Goal: Information Seeking & Learning: Learn about a topic

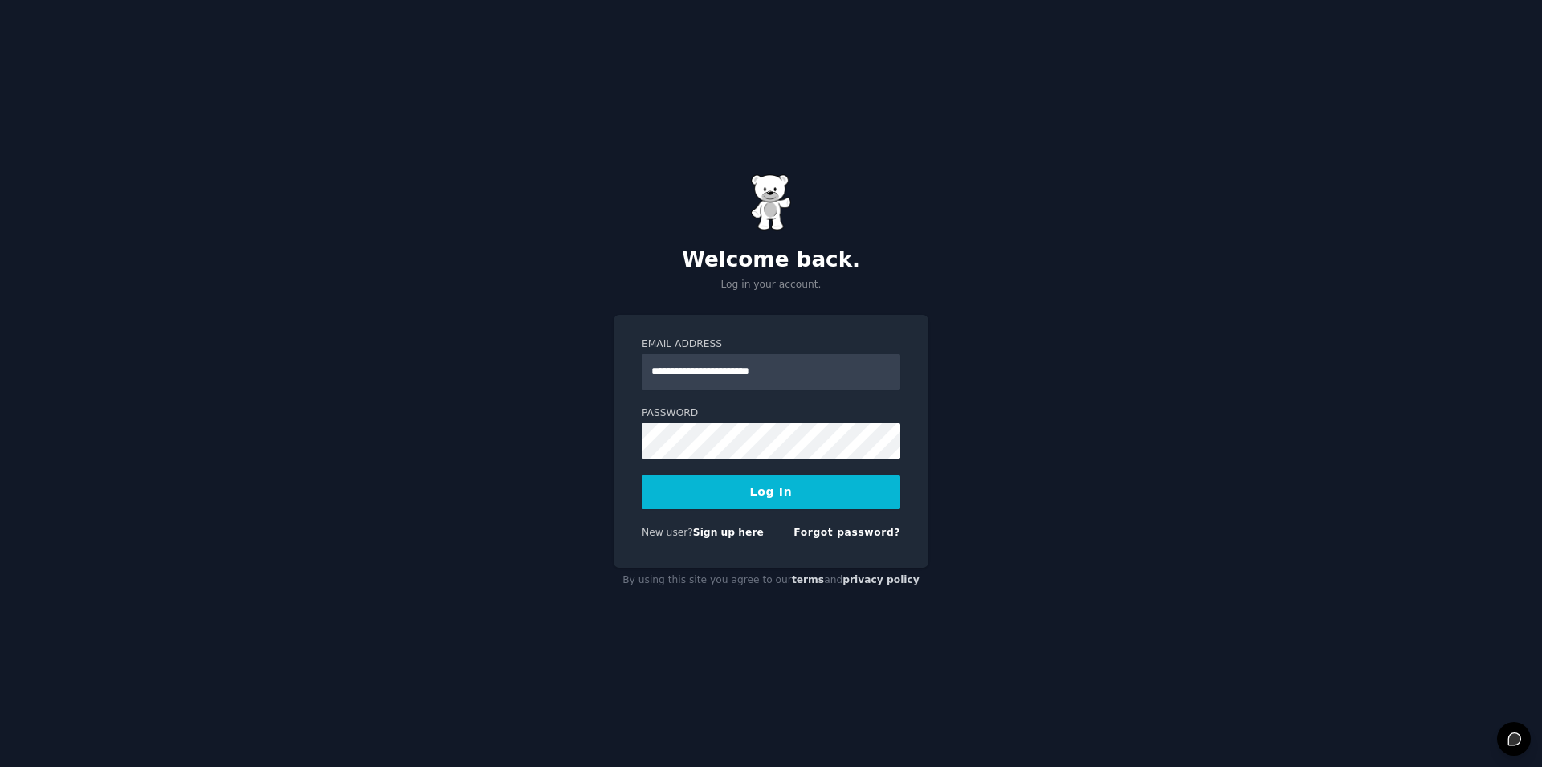
click at [762, 489] on button "Log In" at bounding box center [771, 492] width 259 height 34
click at [790, 374] on input "**********" at bounding box center [771, 371] width 259 height 35
type input "**********"
click at [749, 487] on button "Log In" at bounding box center [771, 492] width 259 height 34
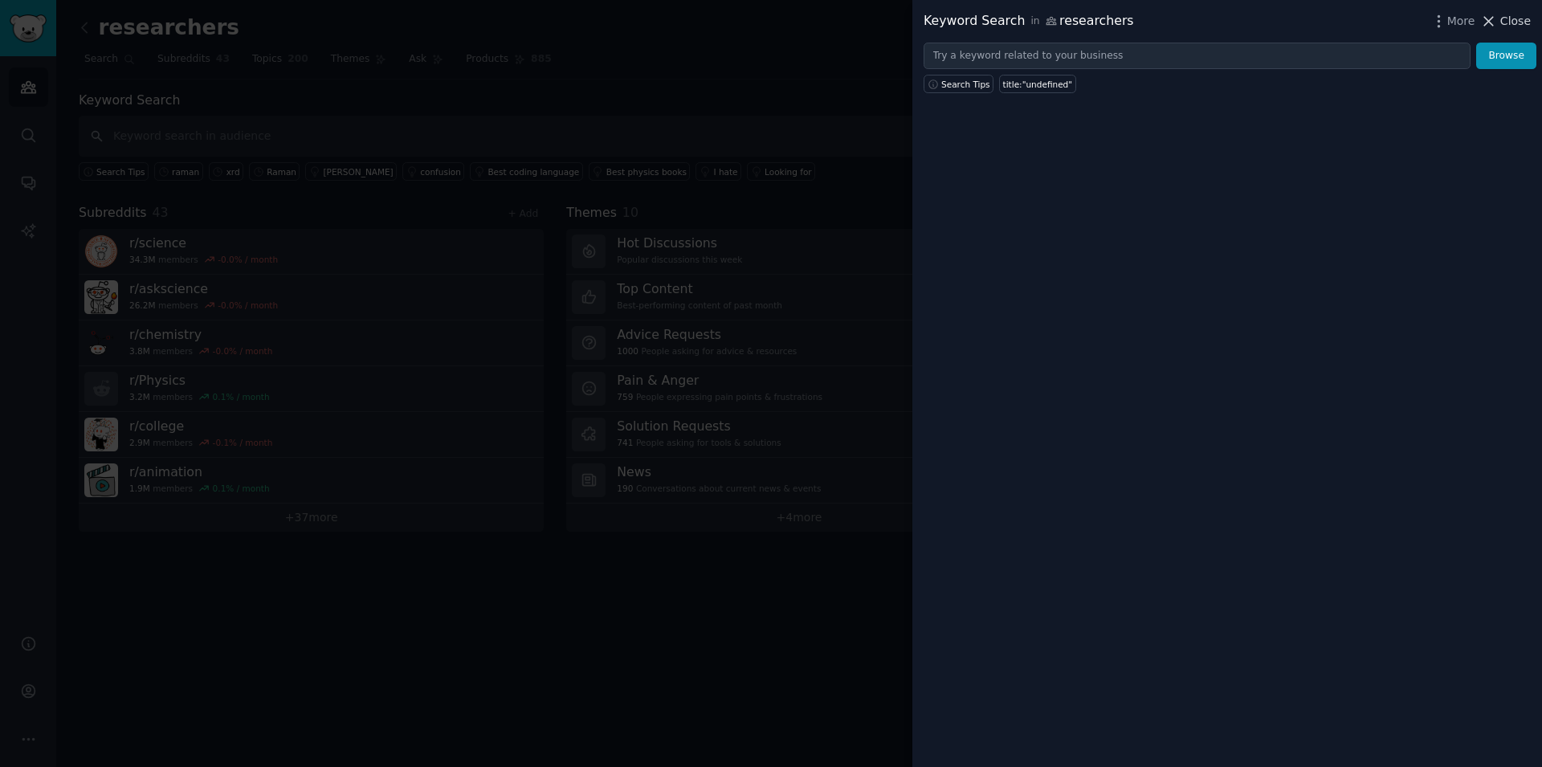
click at [1501, 22] on button "Close" at bounding box center [1505, 21] width 51 height 17
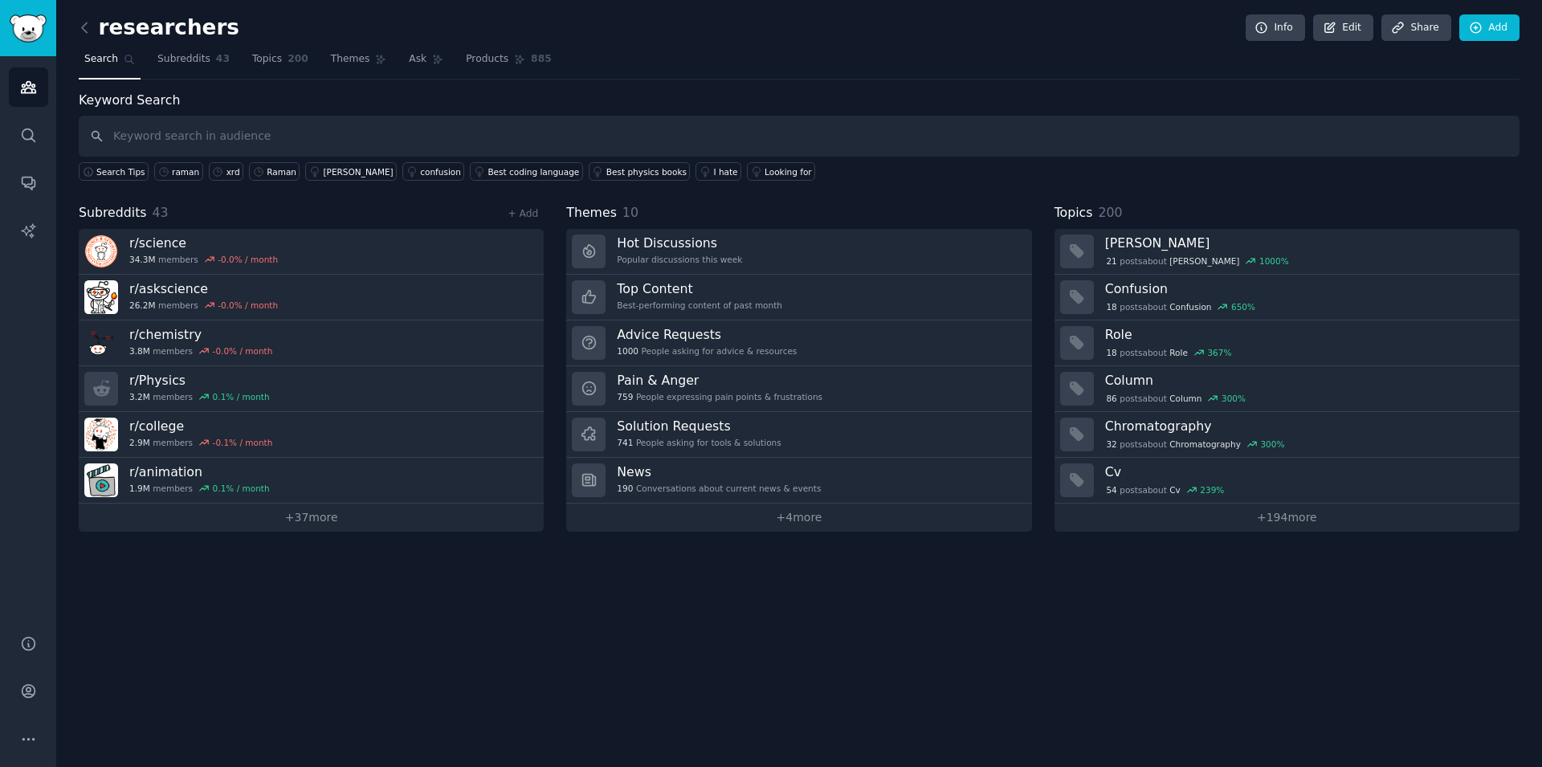
click at [180, 93] on div "Keyword Search Search Tips raman xrd [PERSON_NAME] confusion Best coding langua…" at bounding box center [799, 136] width 1440 height 91
click at [182, 135] on input "text" at bounding box center [799, 136] width 1440 height 41
type input "[PERSON_NAME]"
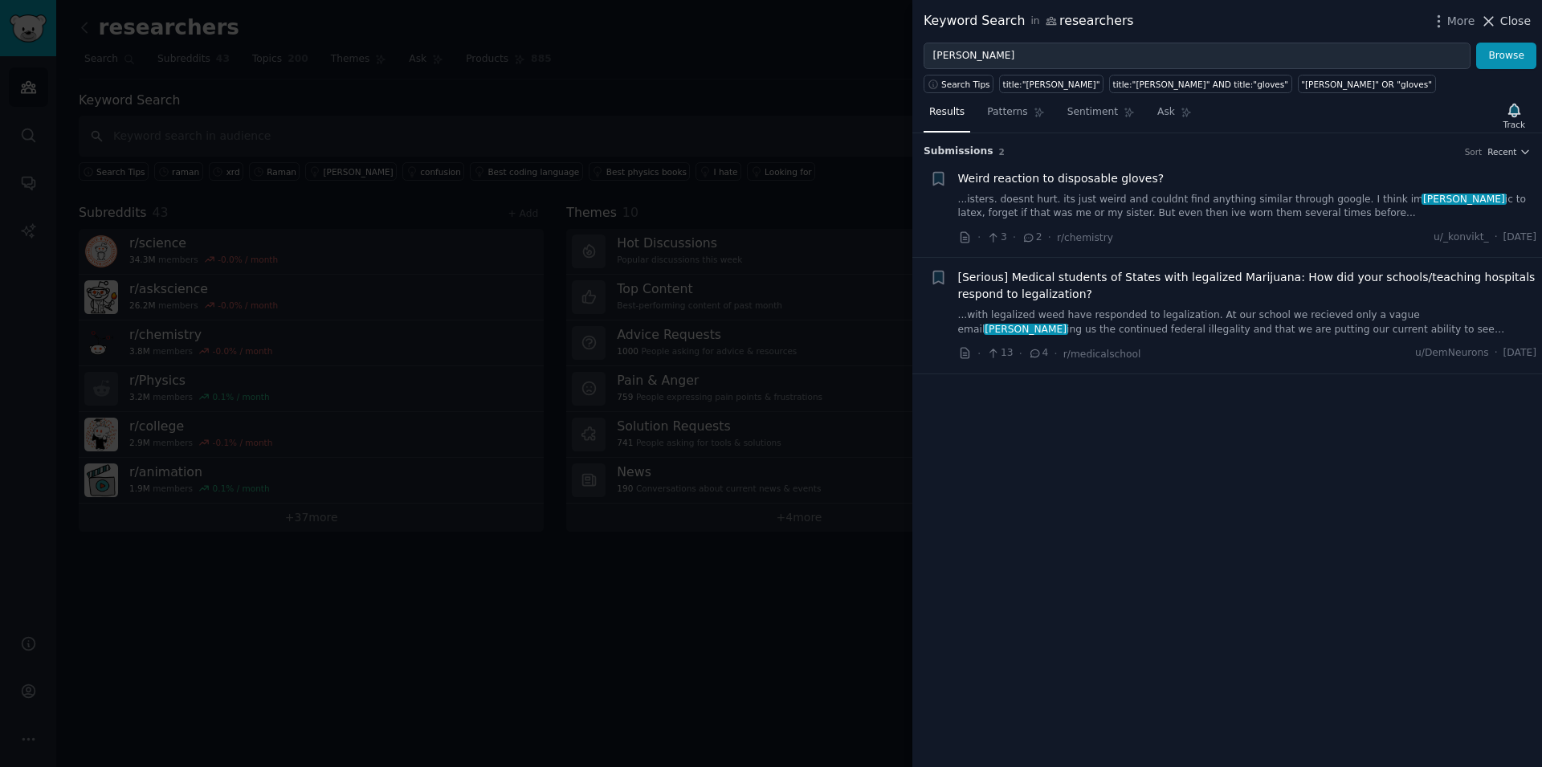
click at [1497, 26] on icon at bounding box center [1488, 21] width 17 height 17
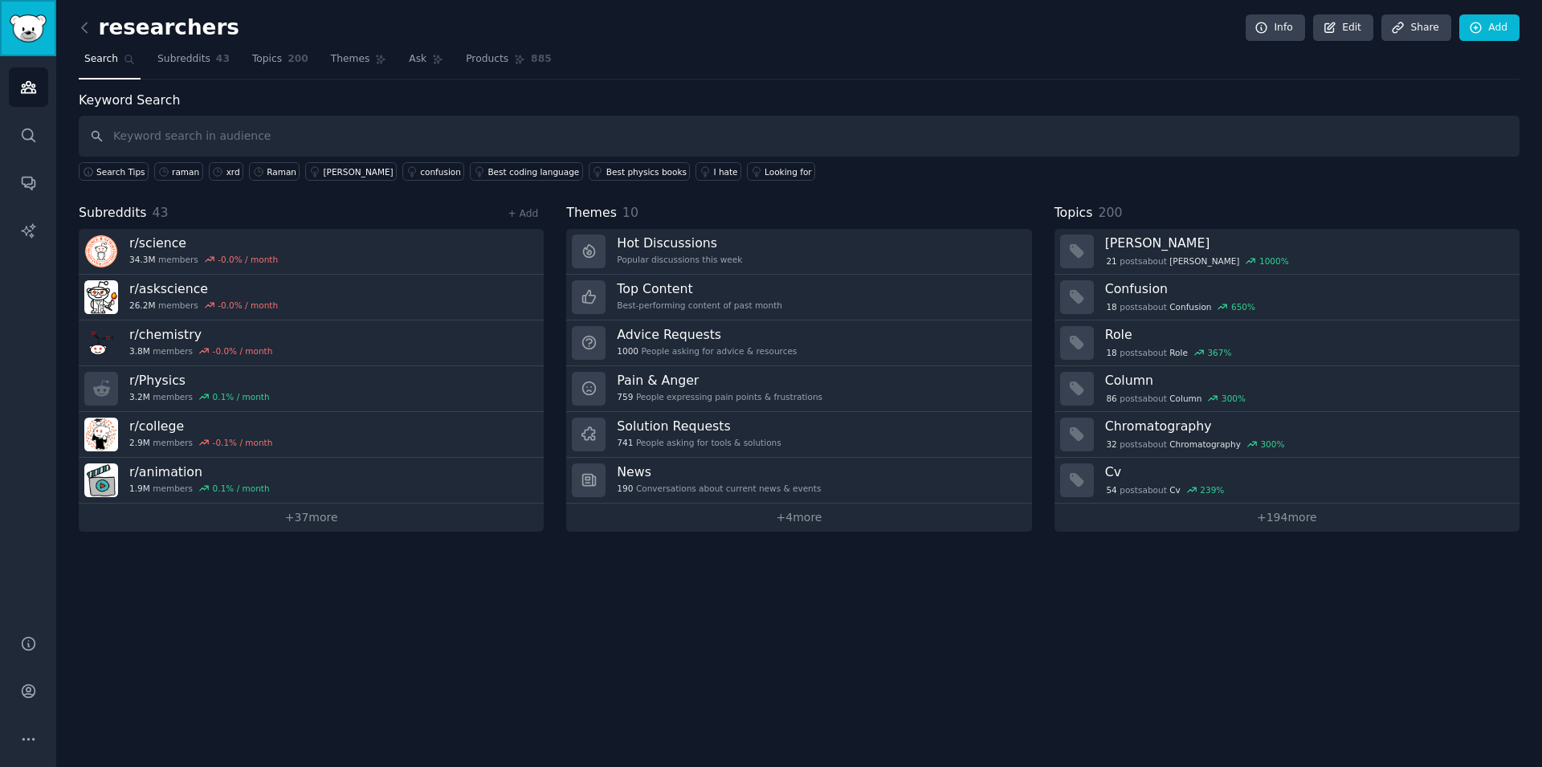
click at [32, 22] on img "Sidebar" at bounding box center [28, 28] width 37 height 28
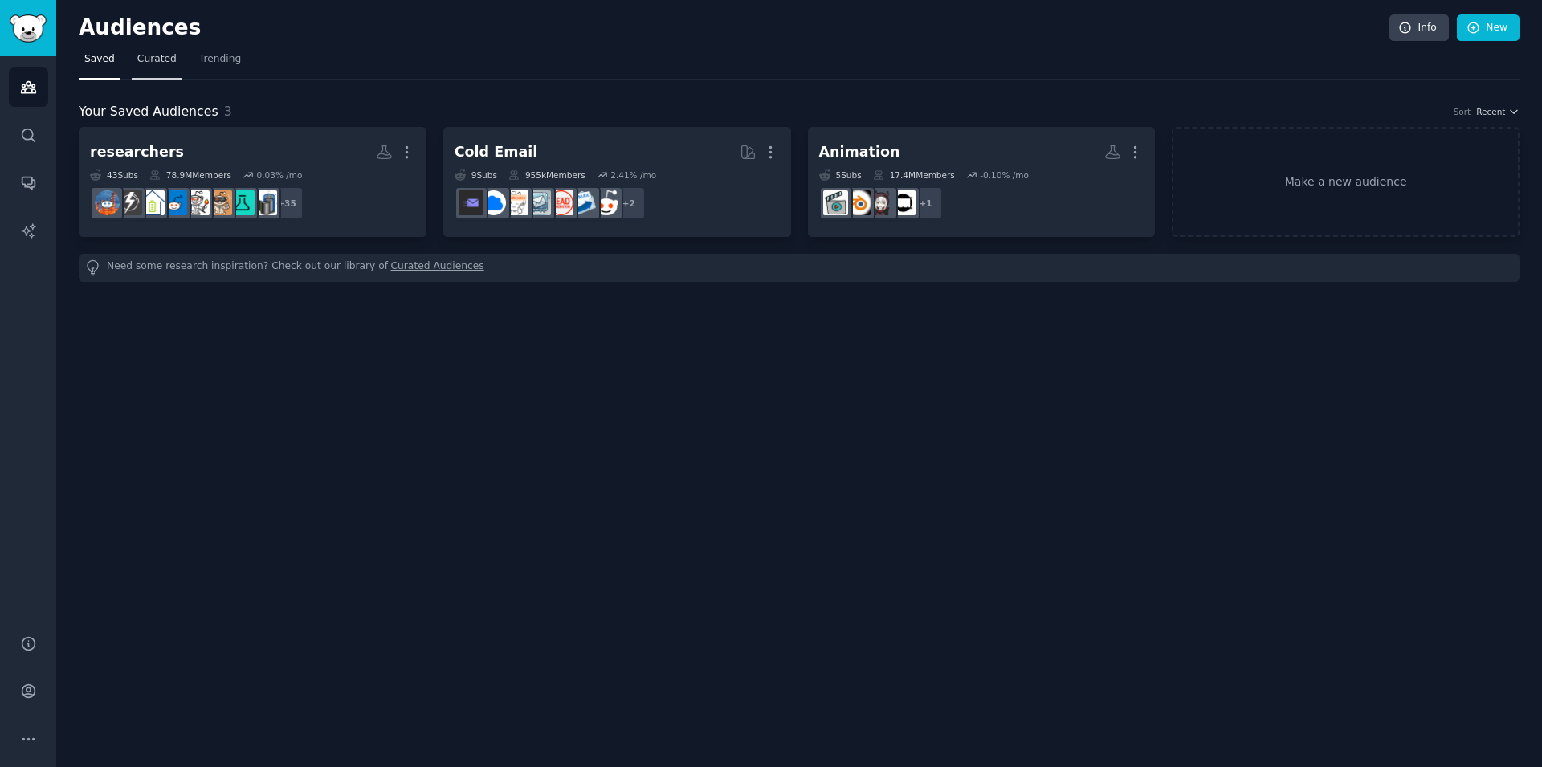
click at [140, 64] on span "Curated" at bounding box center [156, 59] width 39 height 14
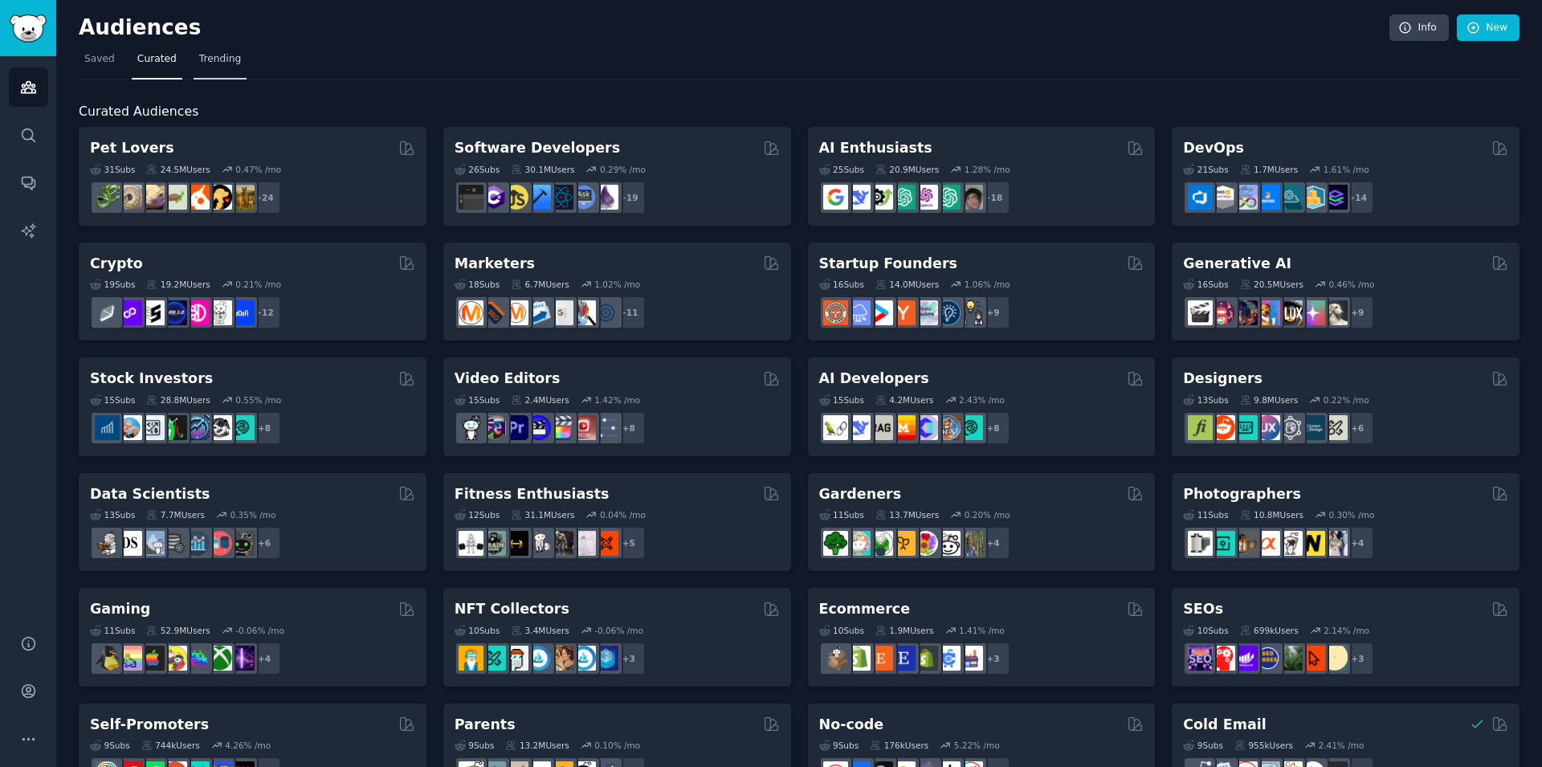
click at [199, 60] on span "Trending" at bounding box center [220, 59] width 42 height 14
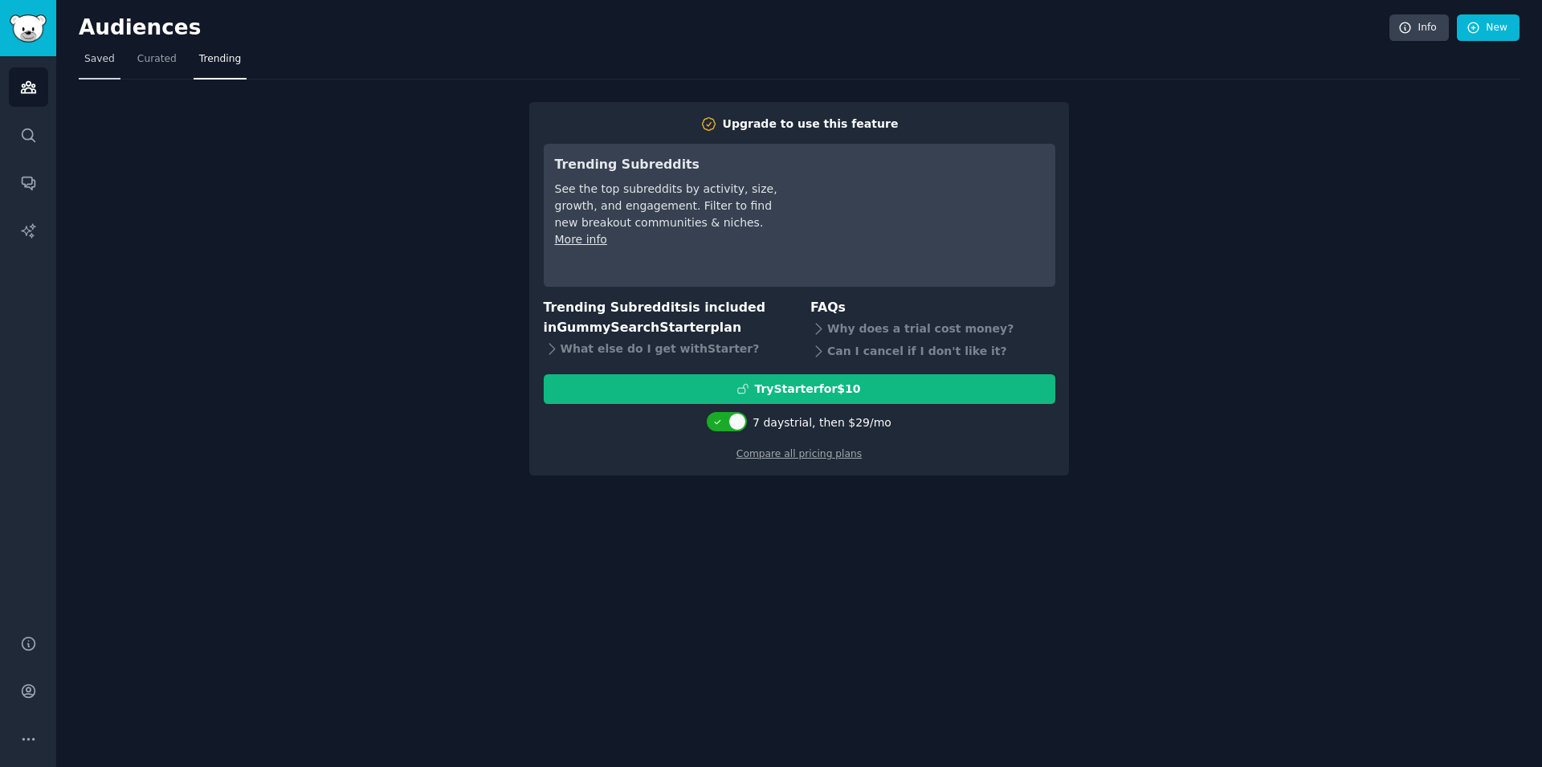
click at [102, 61] on span "Saved" at bounding box center [99, 59] width 31 height 14
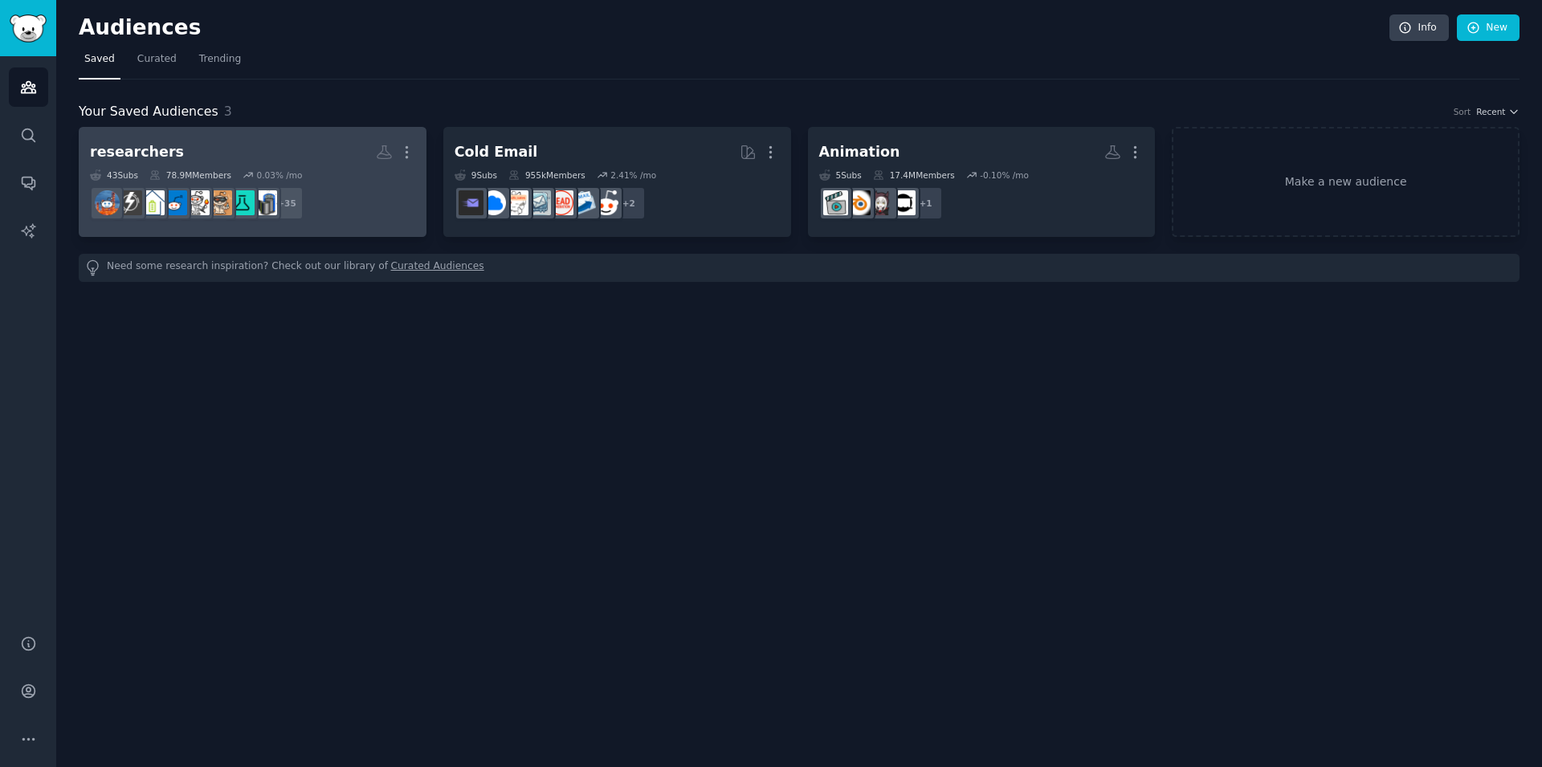
click at [259, 158] on h2 "researchers Custom Audience More" at bounding box center [252, 152] width 325 height 28
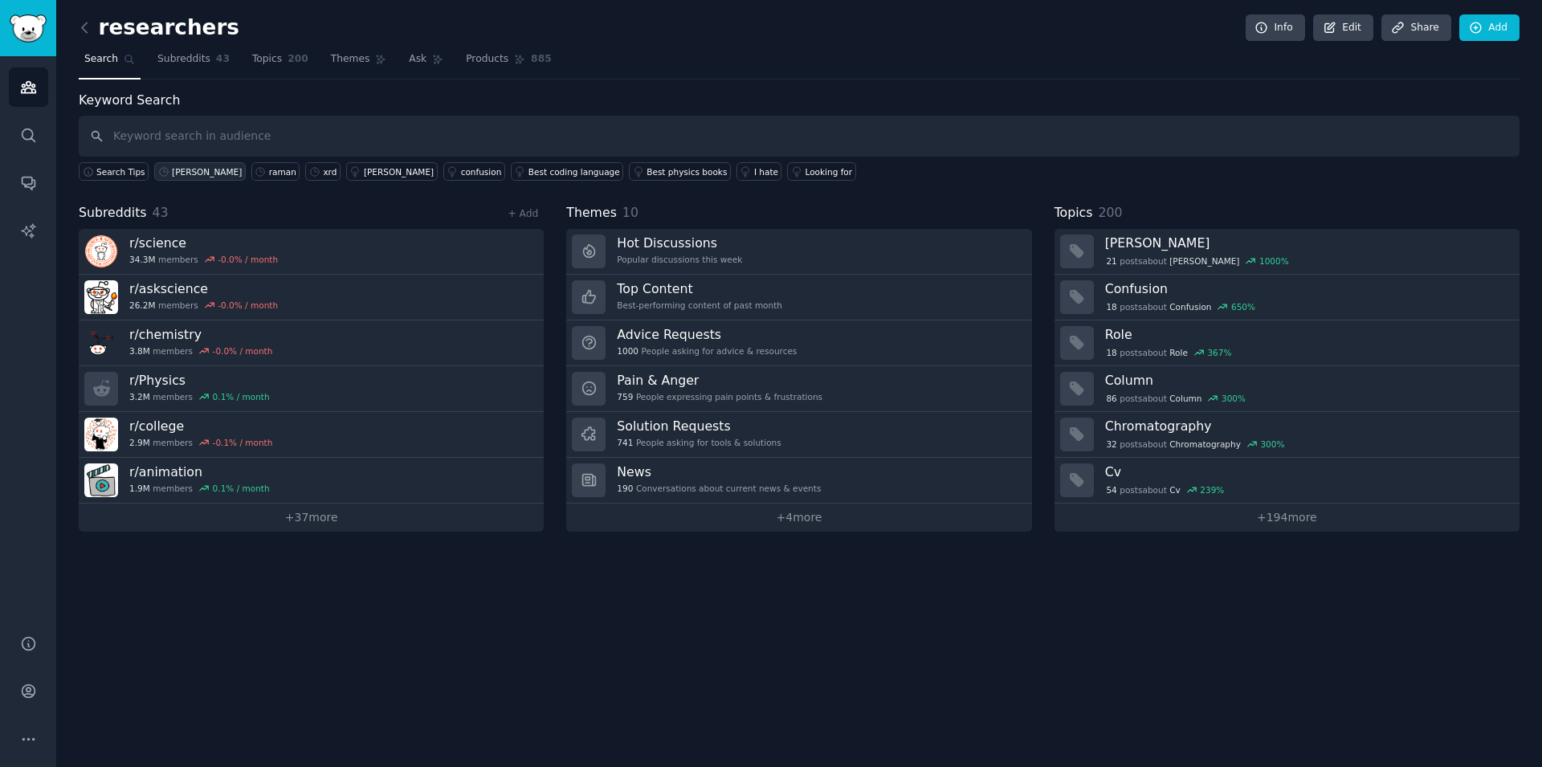
click at [177, 174] on div "[PERSON_NAME]" at bounding box center [207, 171] width 70 height 11
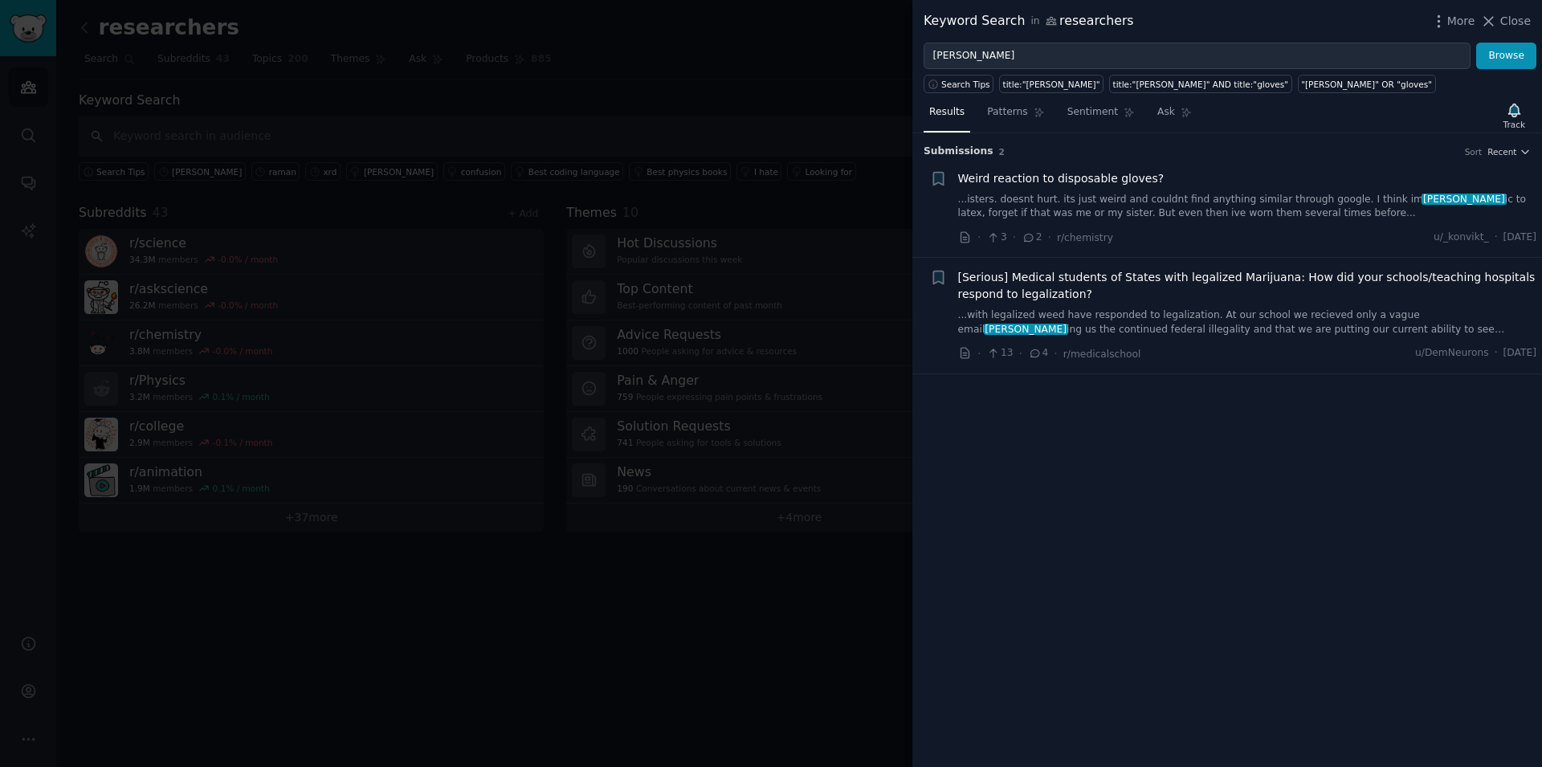
click at [401, 102] on div at bounding box center [771, 383] width 1542 height 767
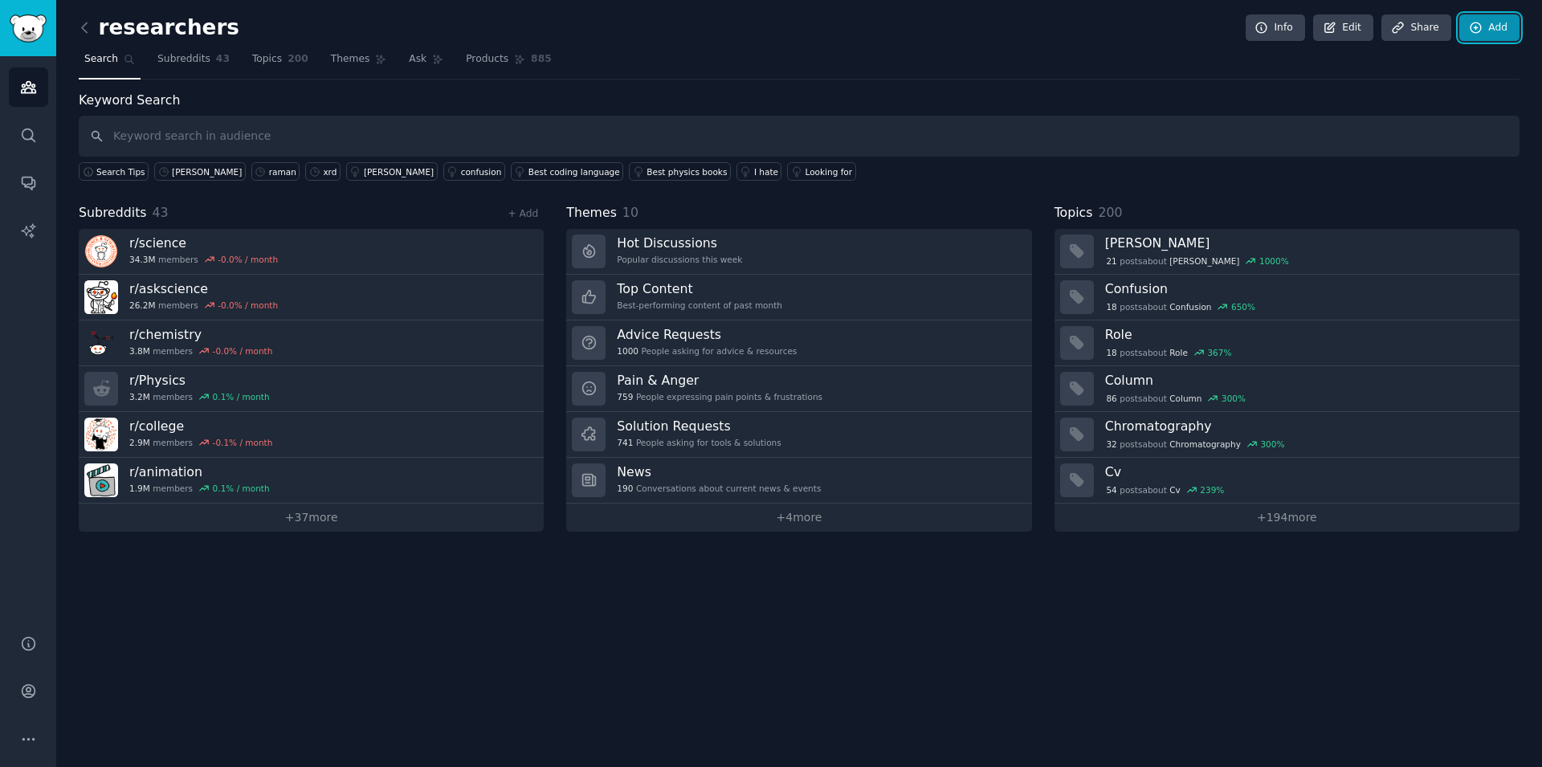
click at [1480, 25] on icon at bounding box center [1476, 28] width 14 height 14
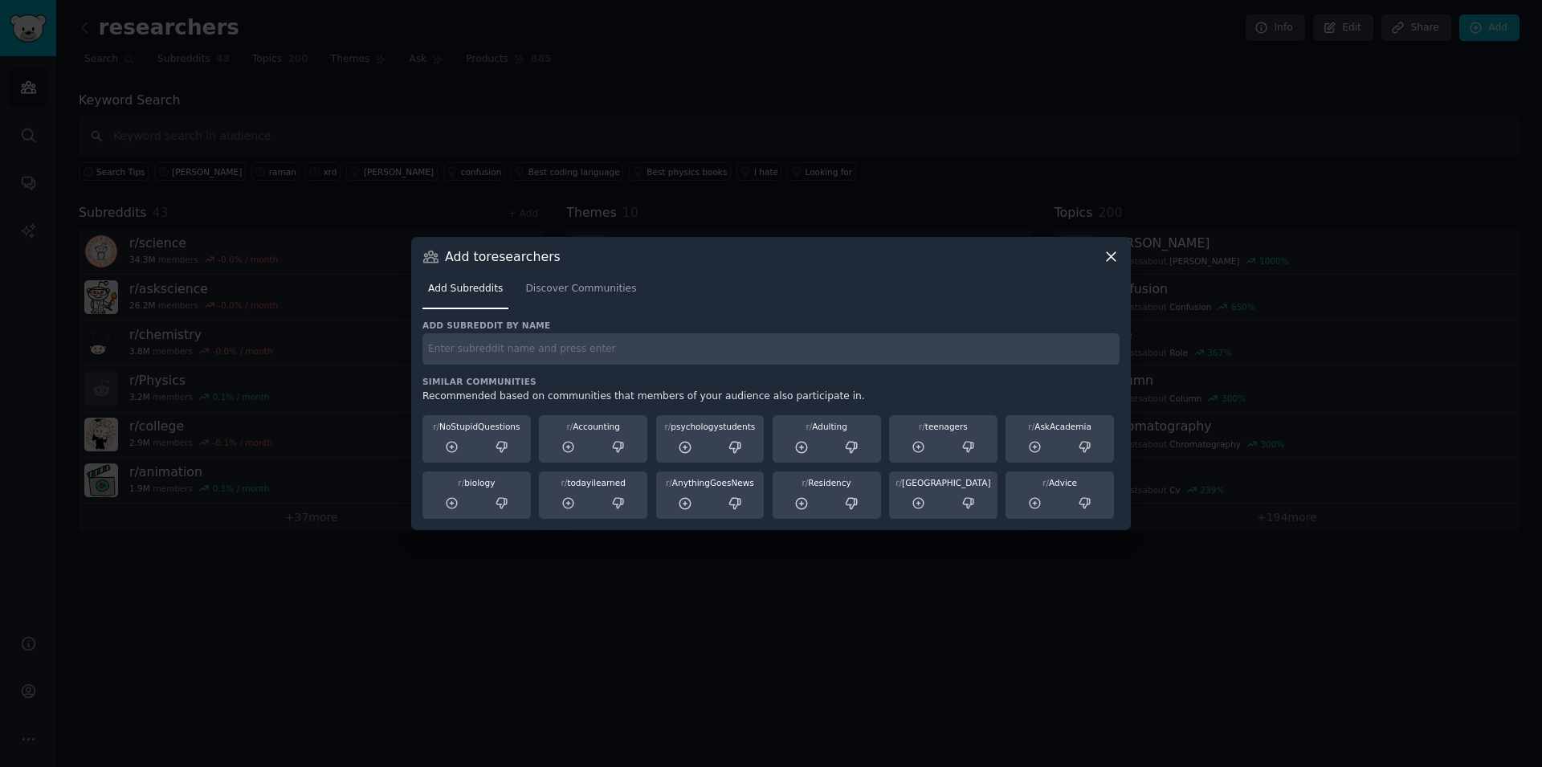
click at [1109, 257] on icon at bounding box center [1110, 256] width 17 height 17
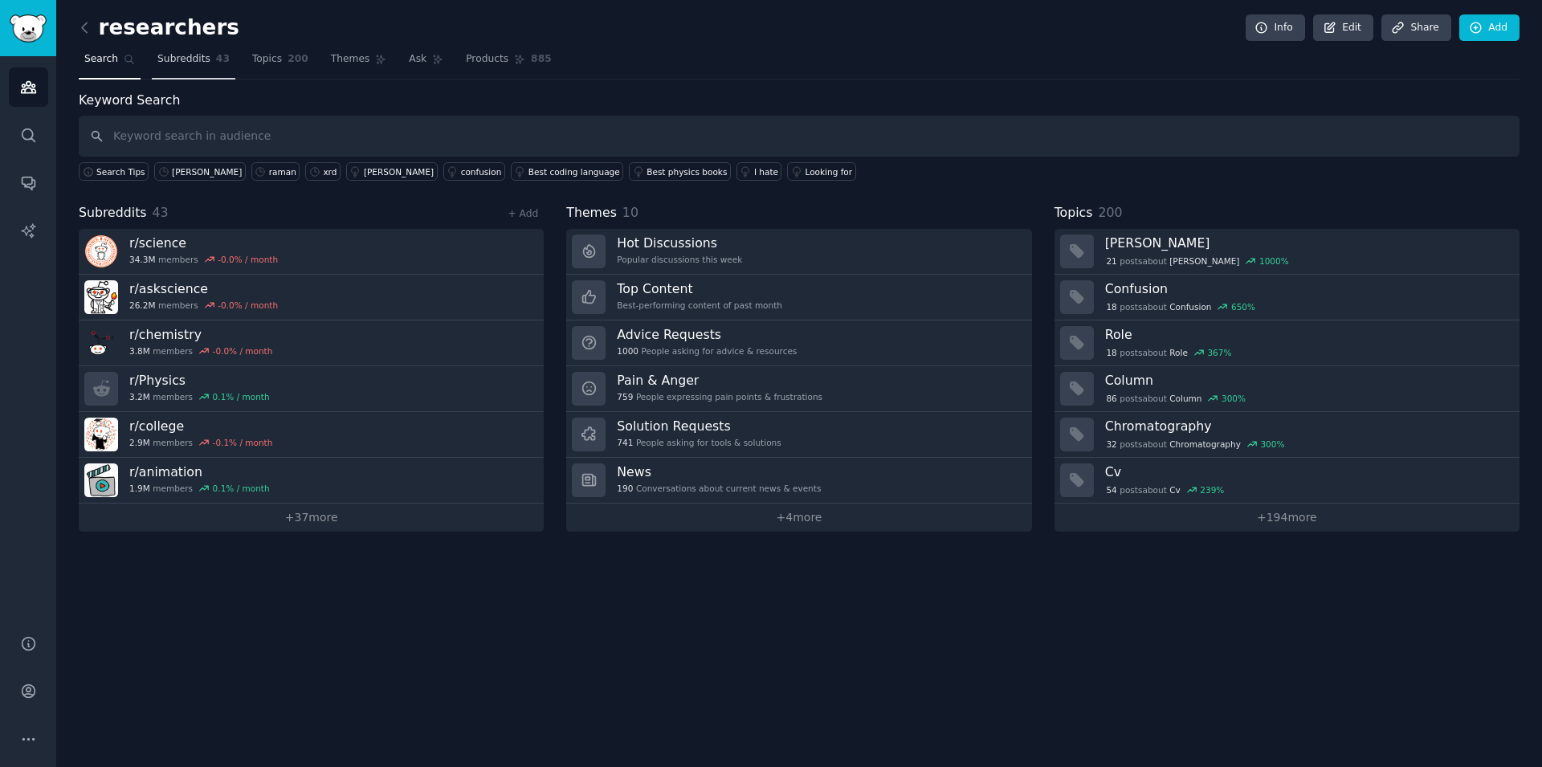
click at [188, 61] on span "Subreddits" at bounding box center [183, 59] width 53 height 14
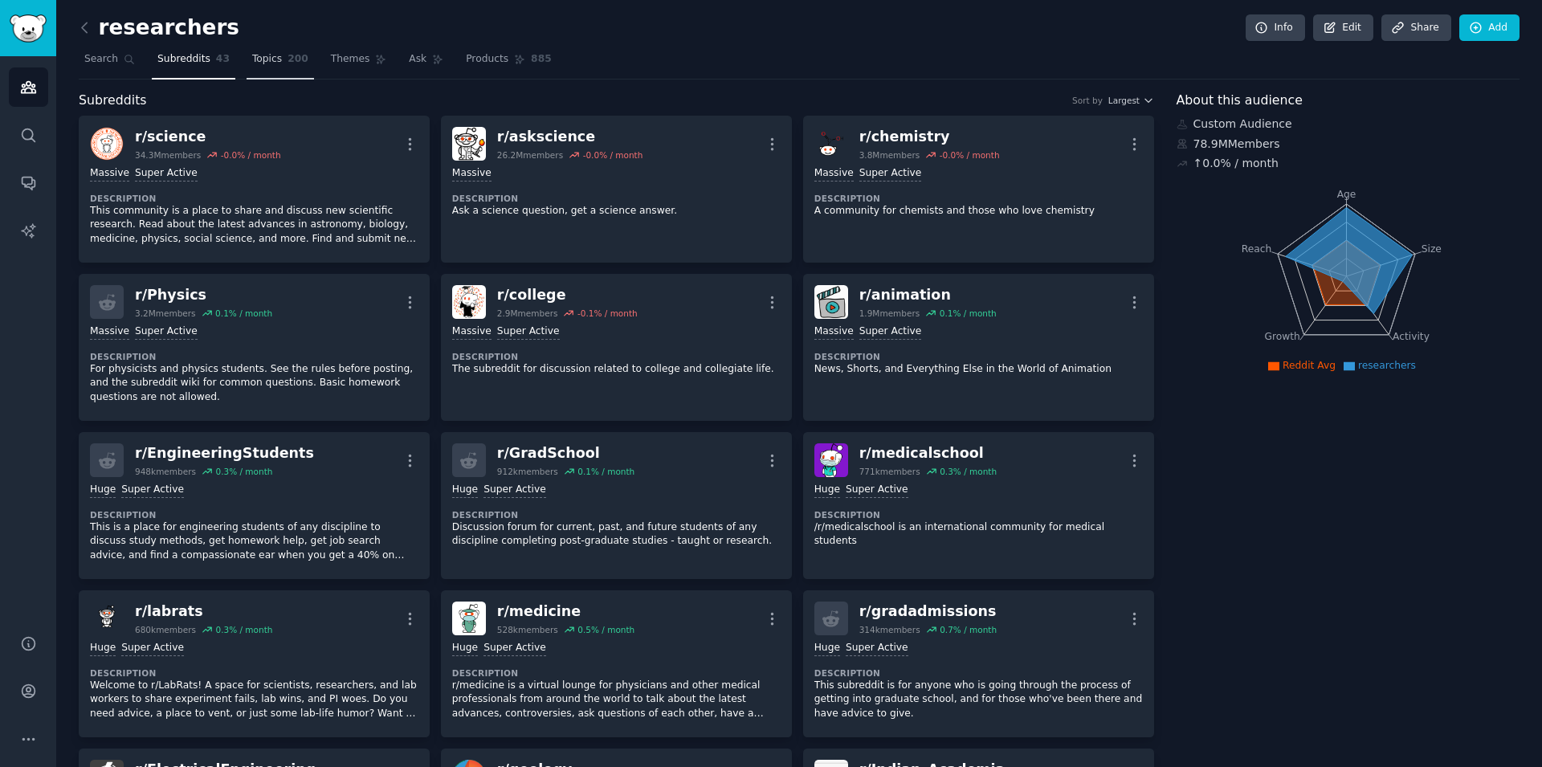
click at [264, 61] on span "Topics" at bounding box center [267, 59] width 30 height 14
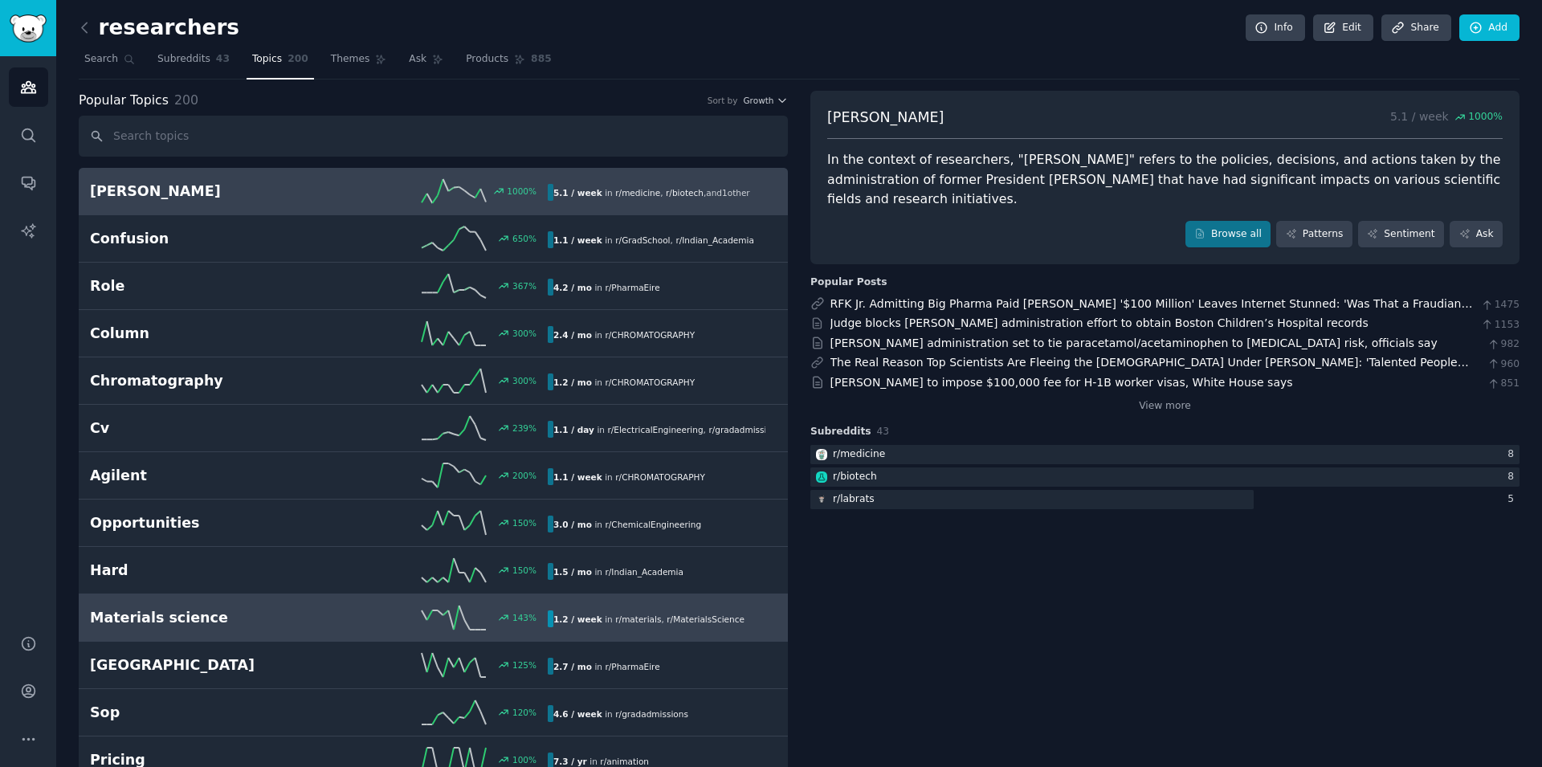
click at [215, 626] on h2 "Materials science" at bounding box center [204, 618] width 229 height 20
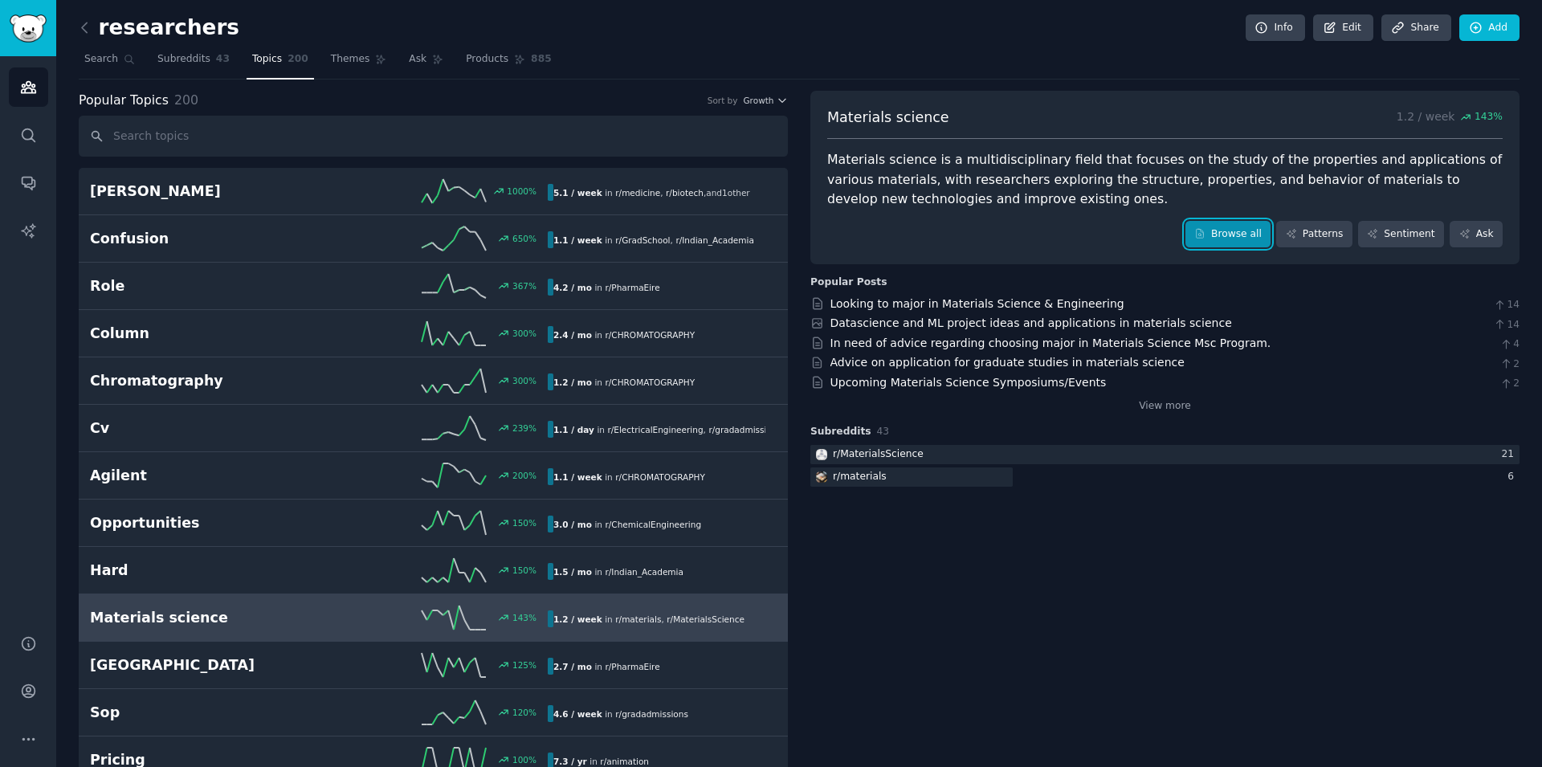
click at [1226, 222] on link "Browse all" at bounding box center [1228, 234] width 86 height 27
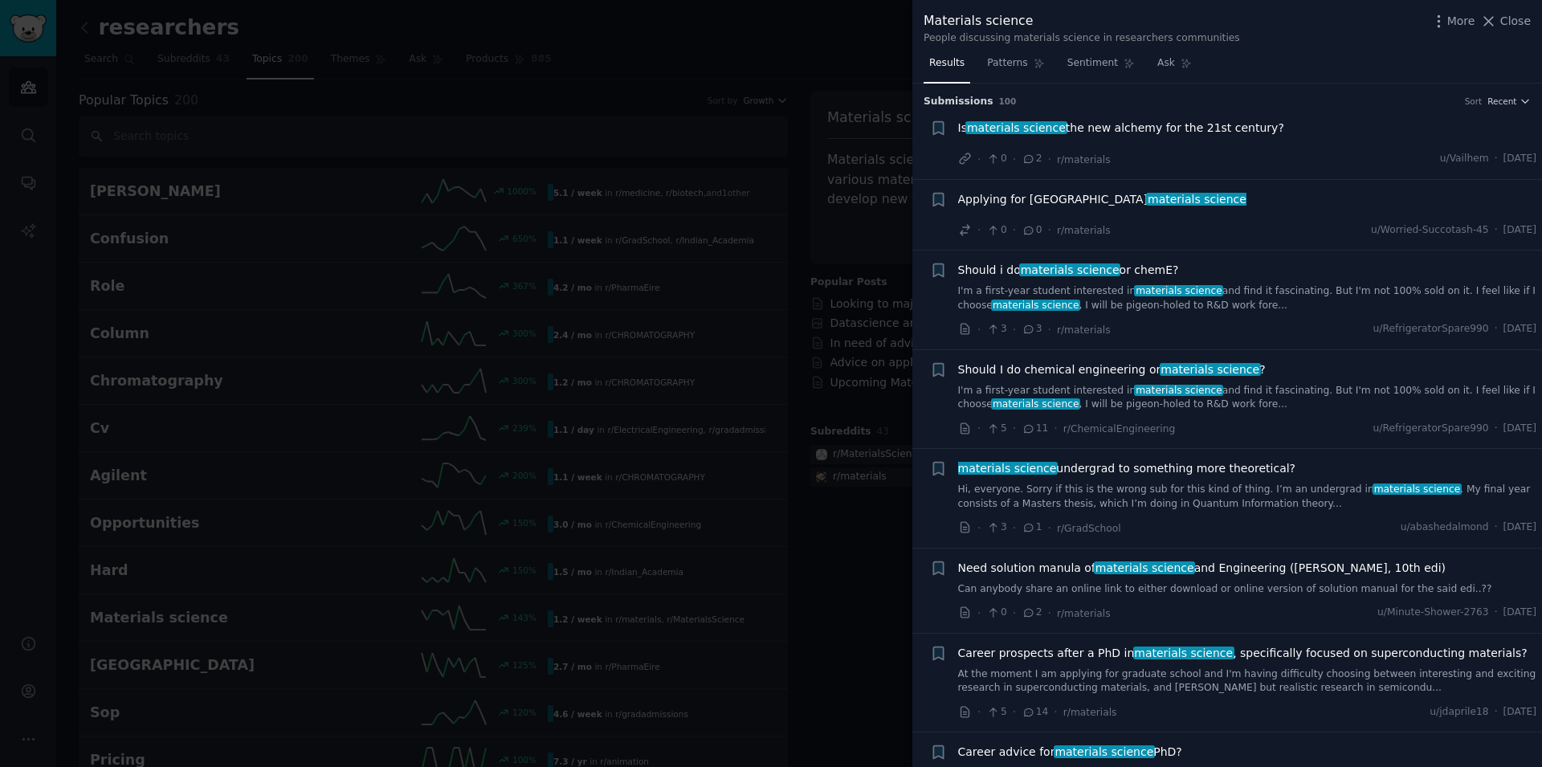
click at [777, 216] on div at bounding box center [771, 383] width 1542 height 767
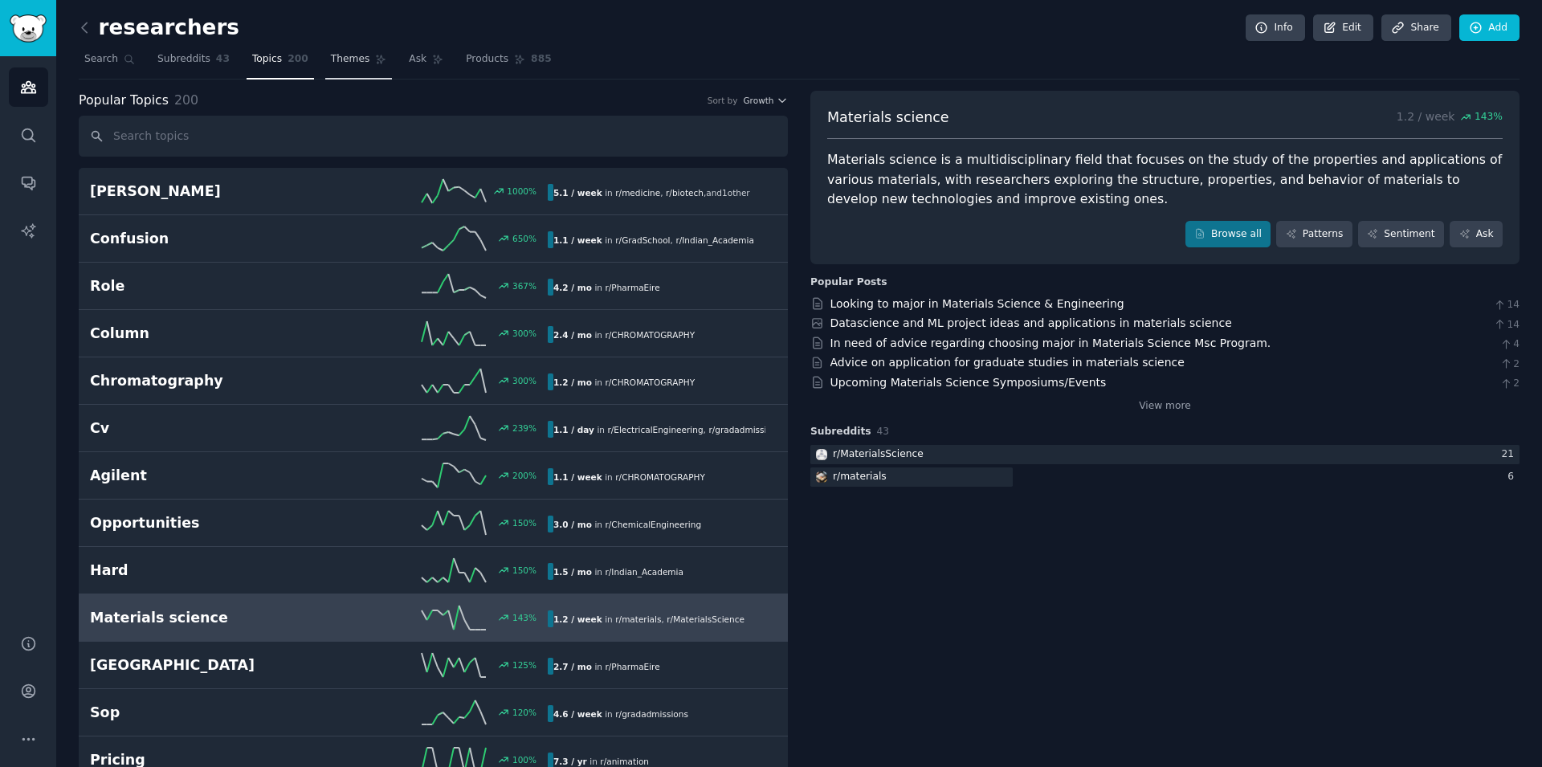
click at [337, 61] on span "Themes" at bounding box center [350, 59] width 39 height 14
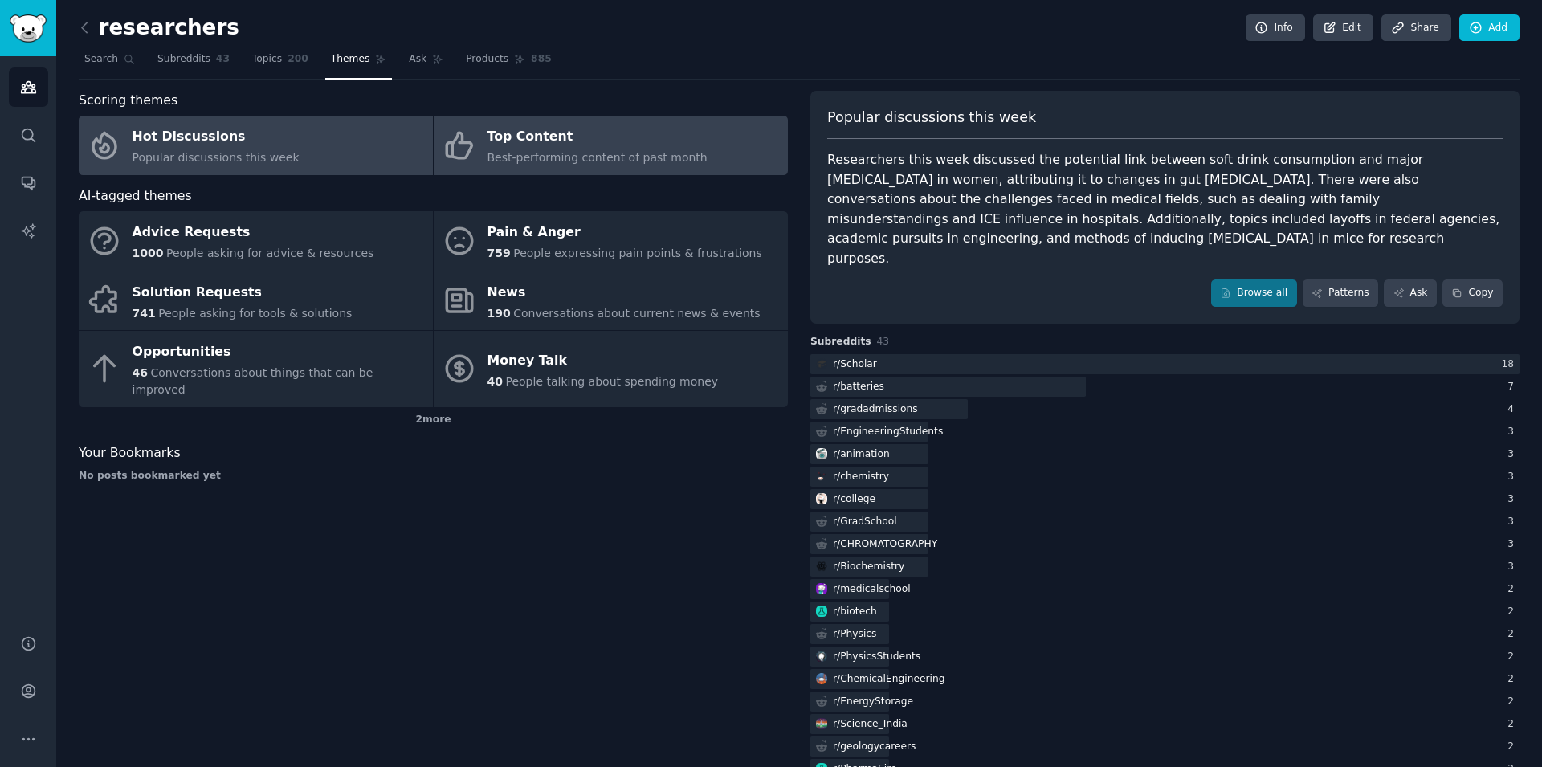
click at [582, 141] on div "Top Content" at bounding box center [597, 137] width 220 height 26
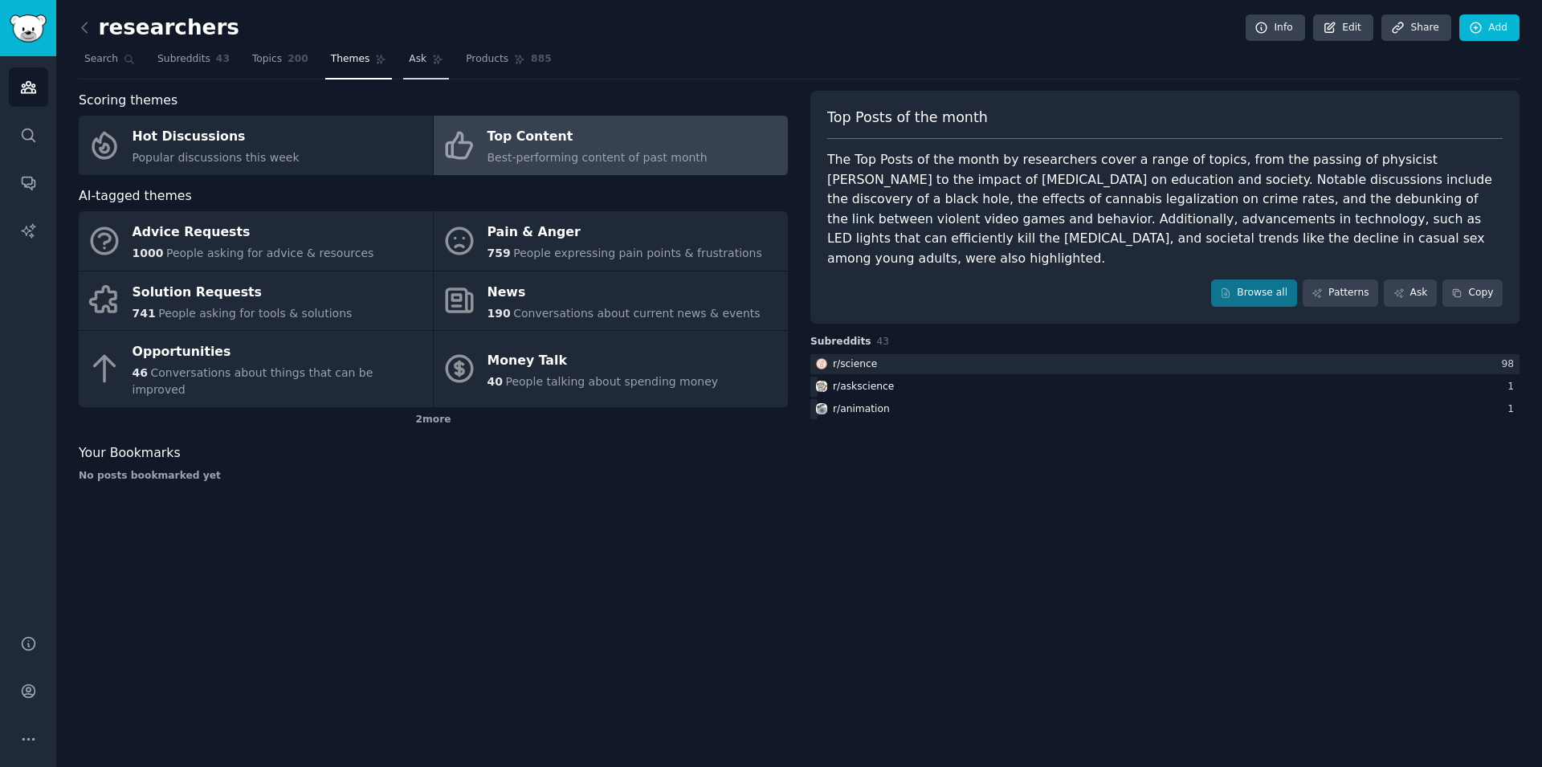
click at [409, 58] on span "Ask" at bounding box center [418, 59] width 18 height 14
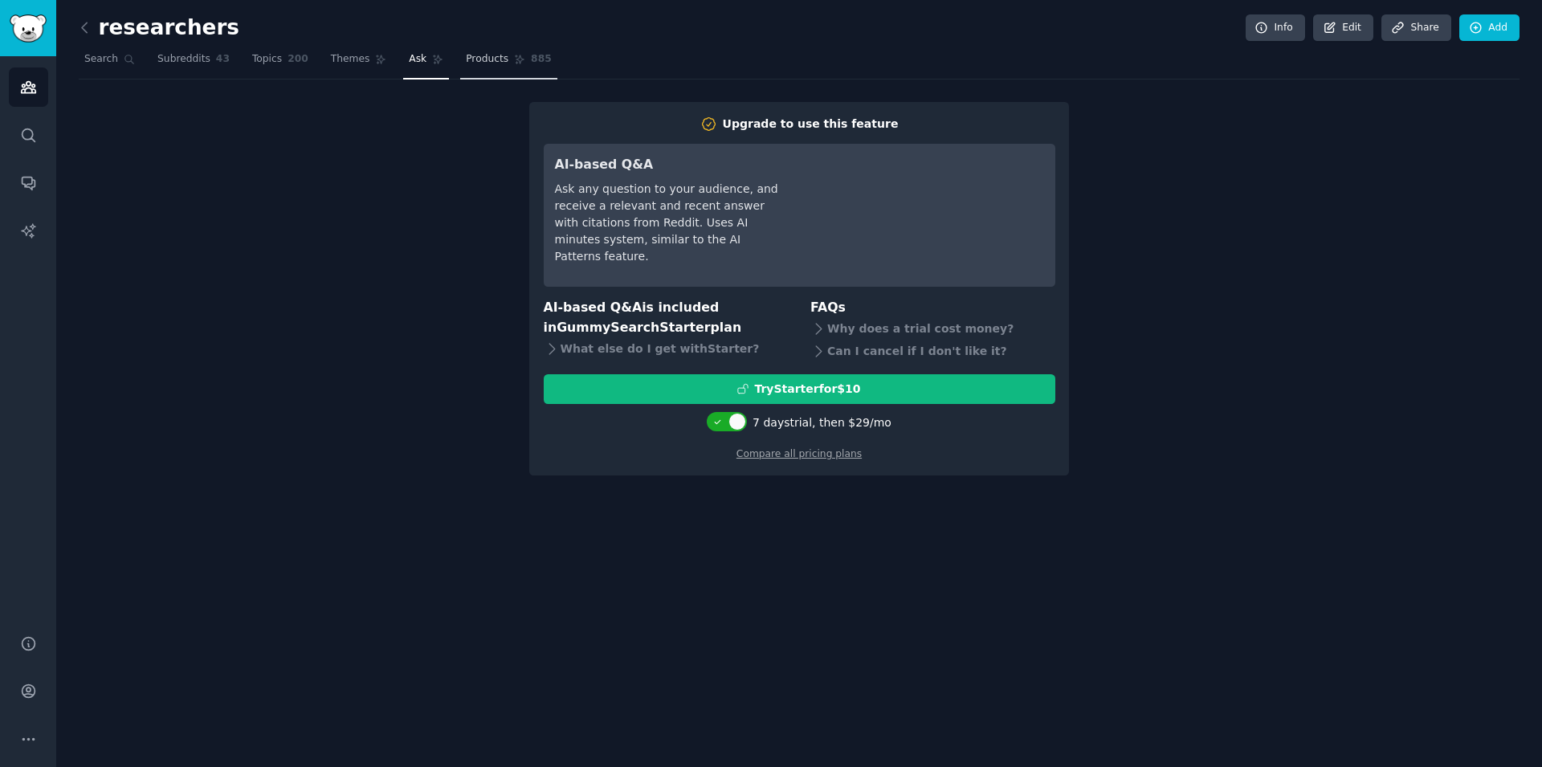
click at [466, 59] on span "Products" at bounding box center [487, 59] width 43 height 14
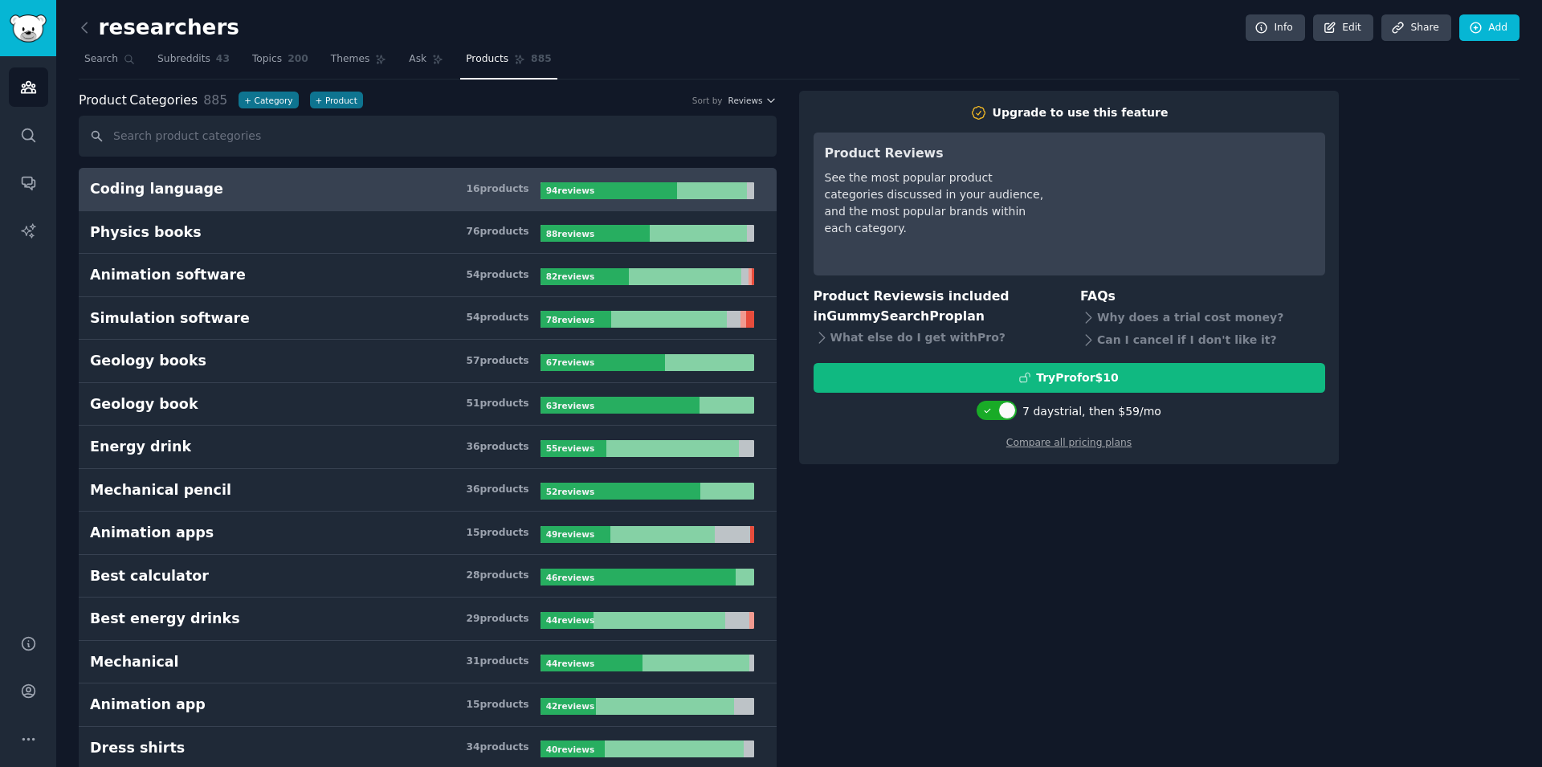
click at [531, 63] on span "885" at bounding box center [541, 59] width 21 height 14
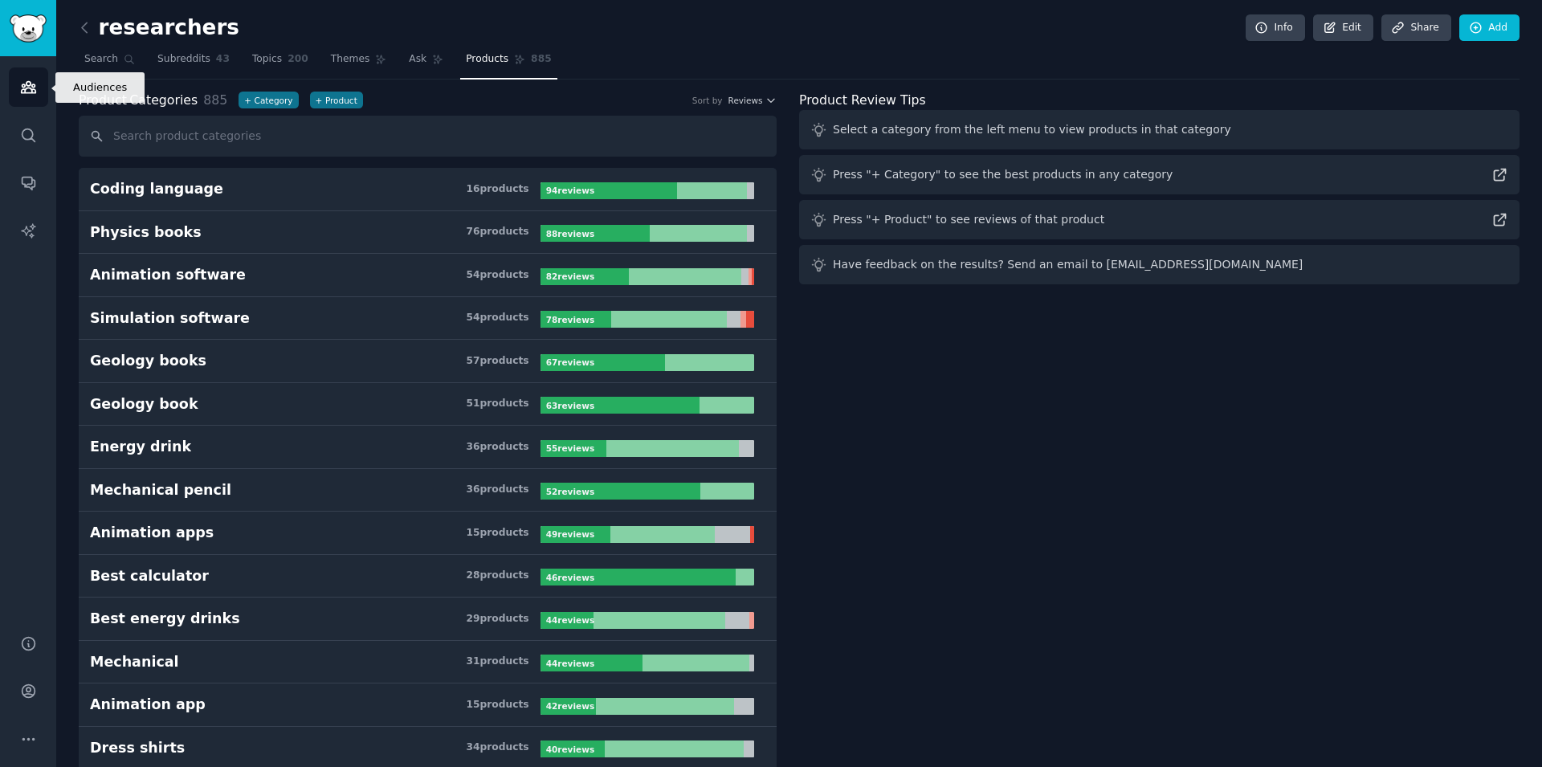
click at [31, 93] on icon "Sidebar" at bounding box center [28, 87] width 14 height 11
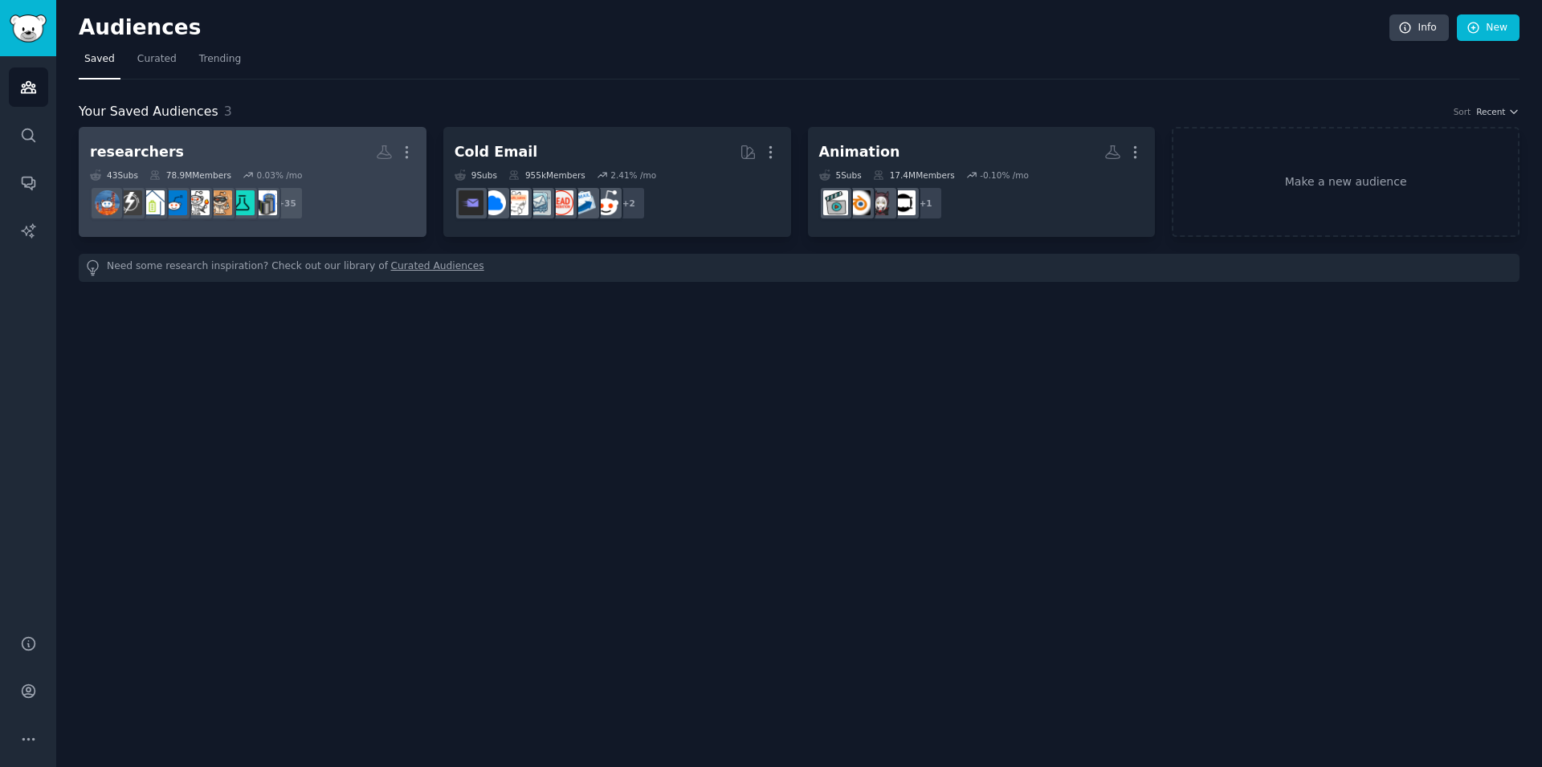
click at [211, 149] on h2 "researchers More" at bounding box center [252, 152] width 325 height 28
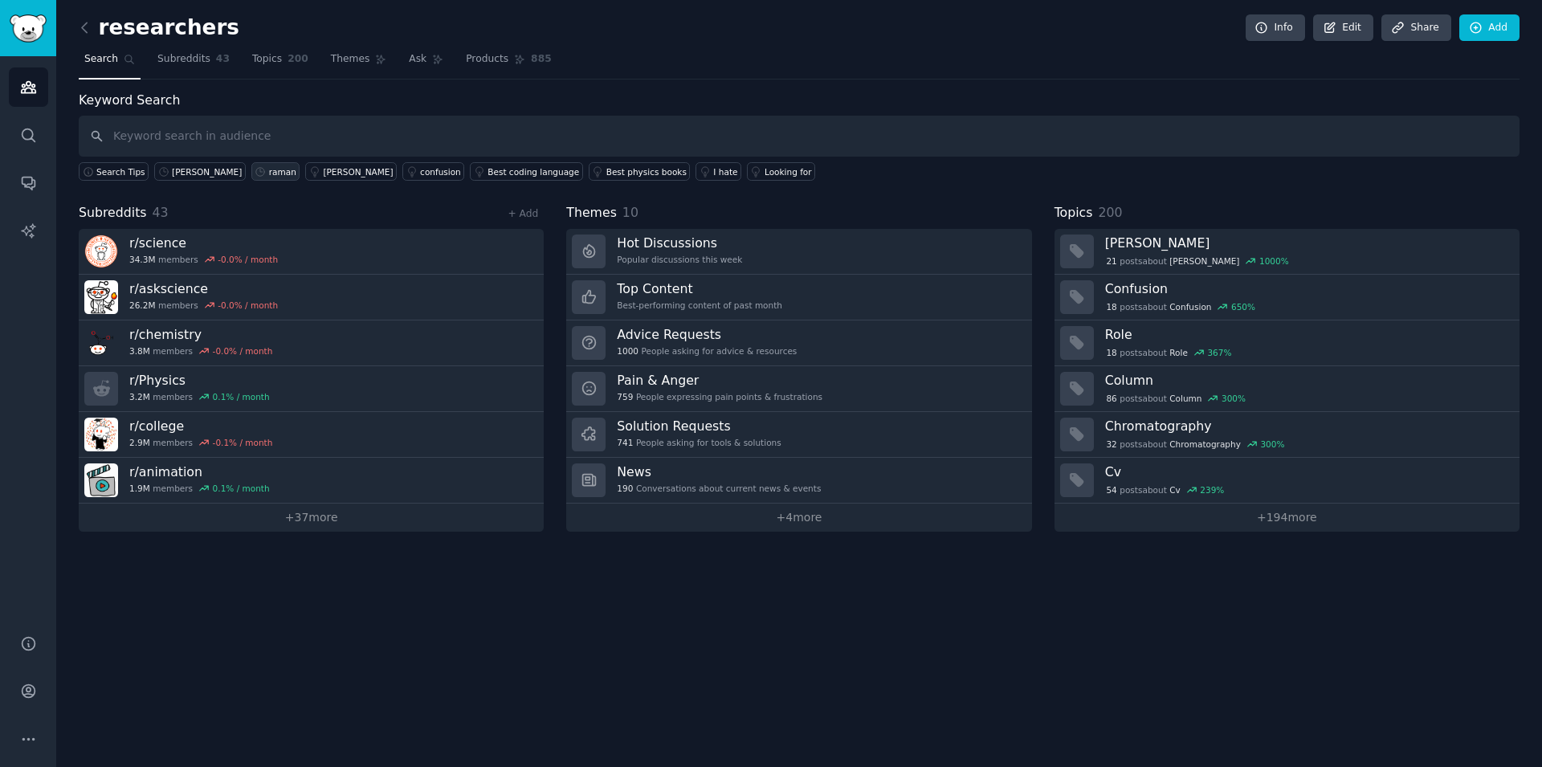
click at [251, 179] on link "raman" at bounding box center [275, 171] width 49 height 18
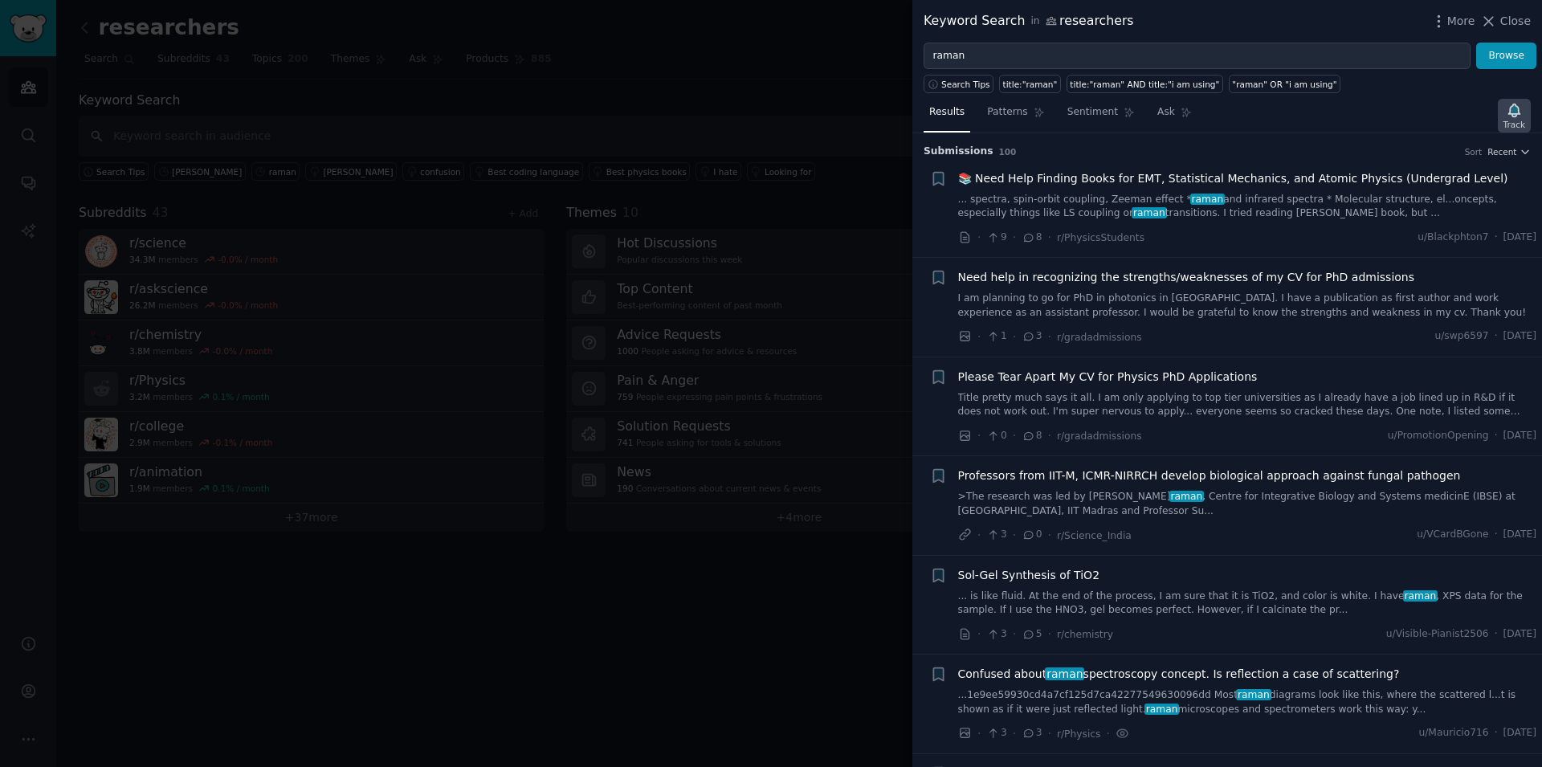
click at [1518, 116] on icon "button" at bounding box center [1513, 110] width 11 height 13
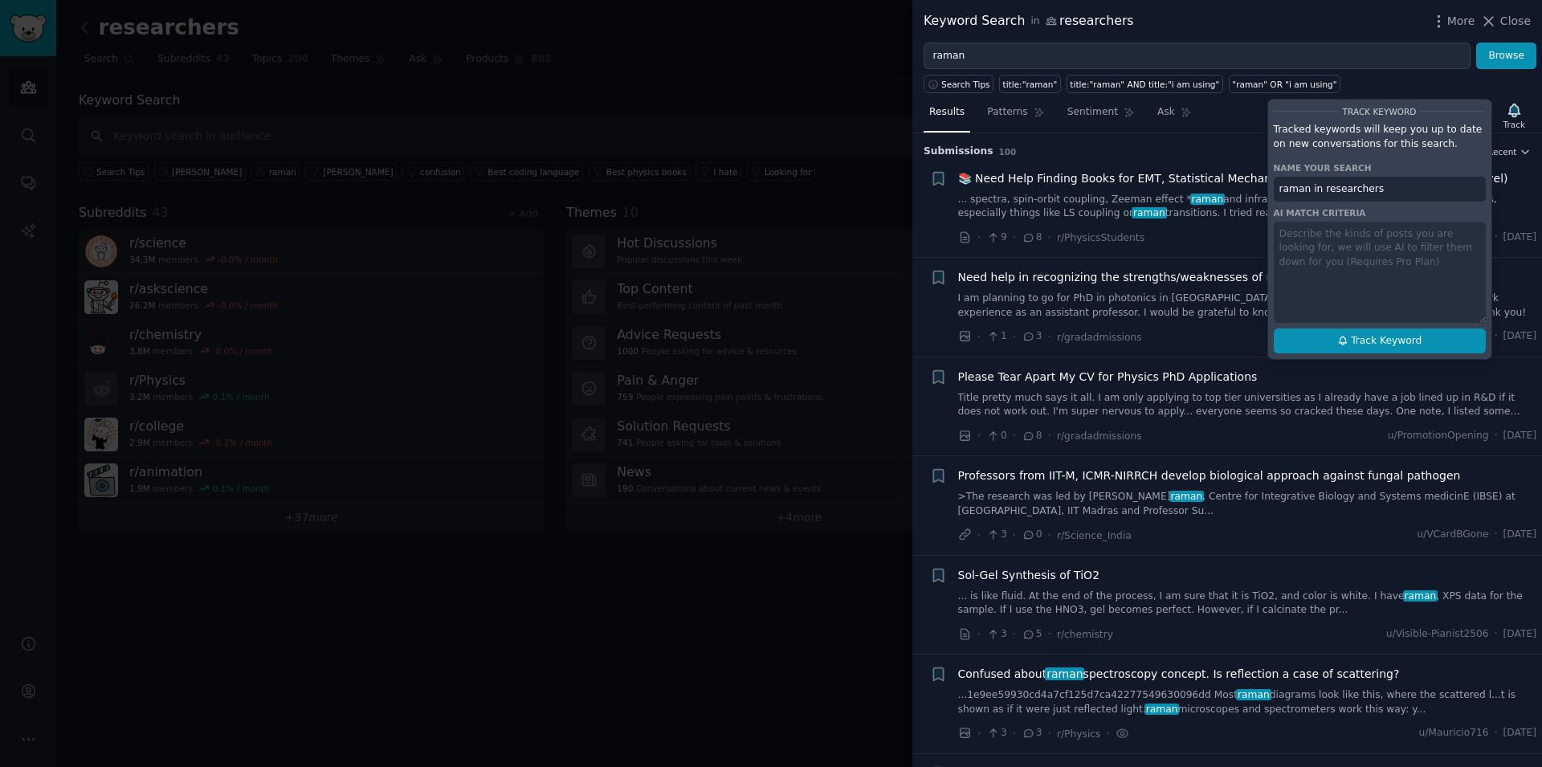
click at [1387, 344] on span "Track Keyword" at bounding box center [1386, 341] width 71 height 14
type input "raman in researchers"
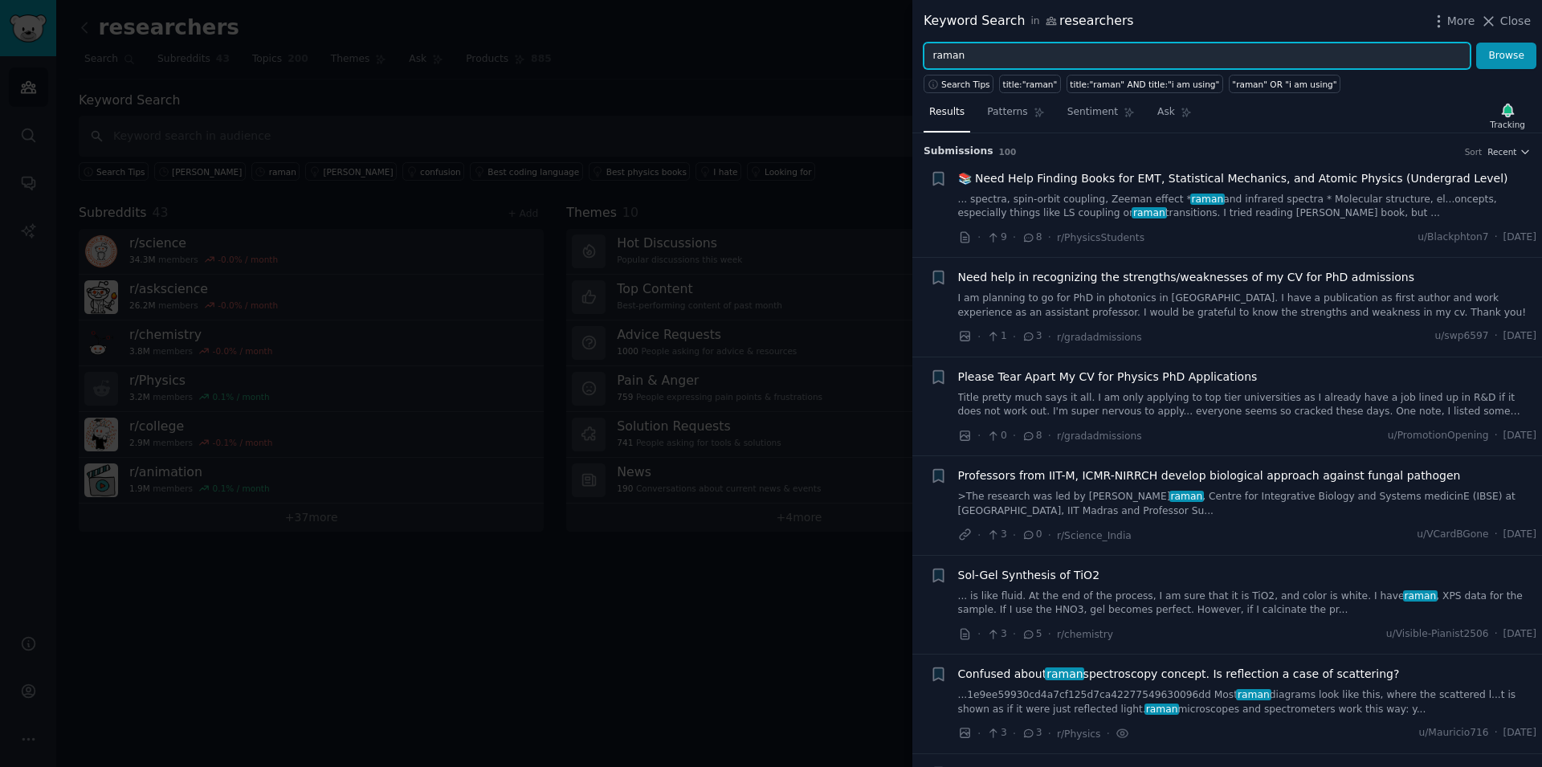
click at [1061, 47] on input "raman" at bounding box center [1196, 56] width 547 height 27
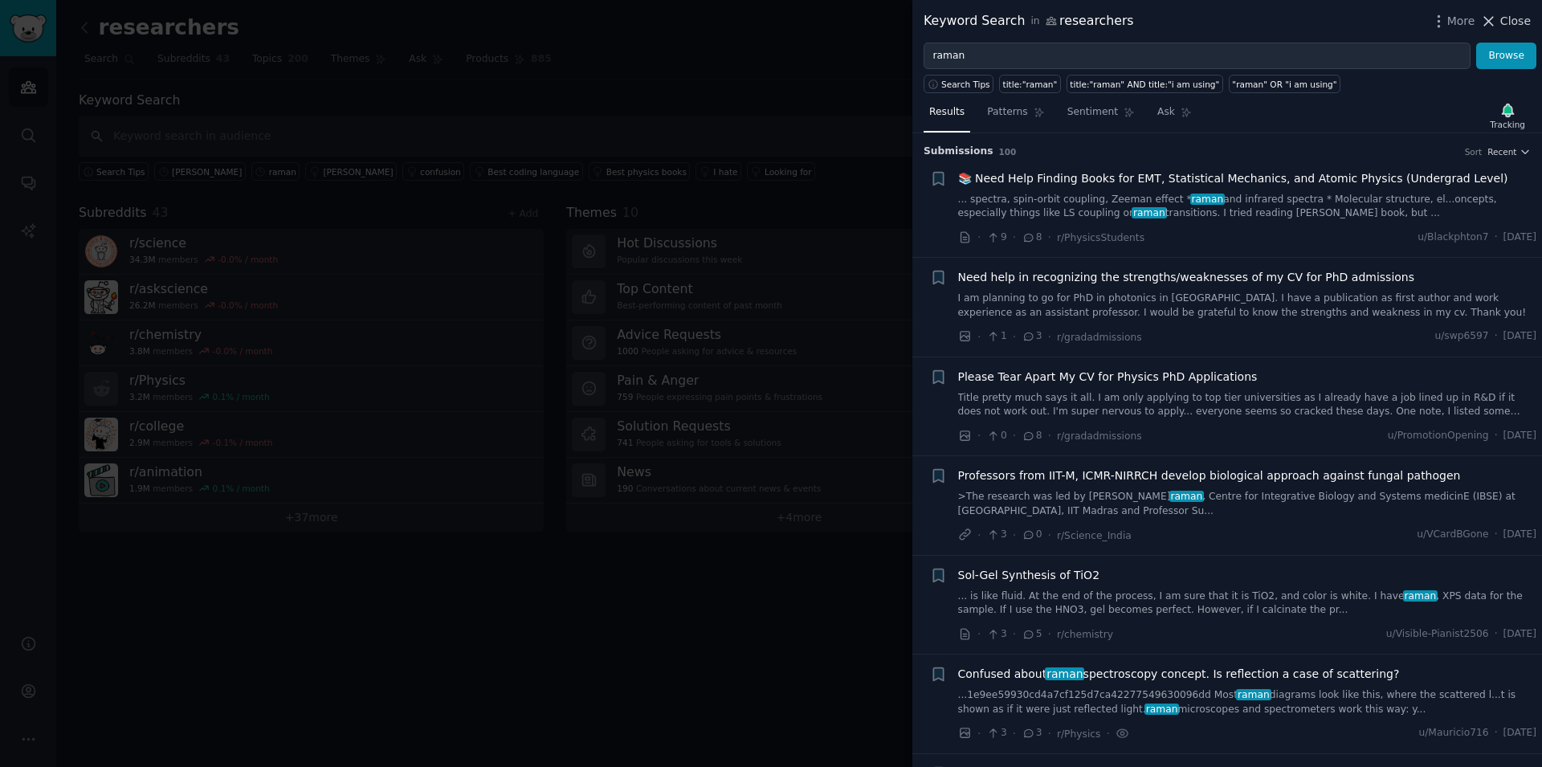
click at [1505, 19] on span "Close" at bounding box center [1515, 21] width 31 height 17
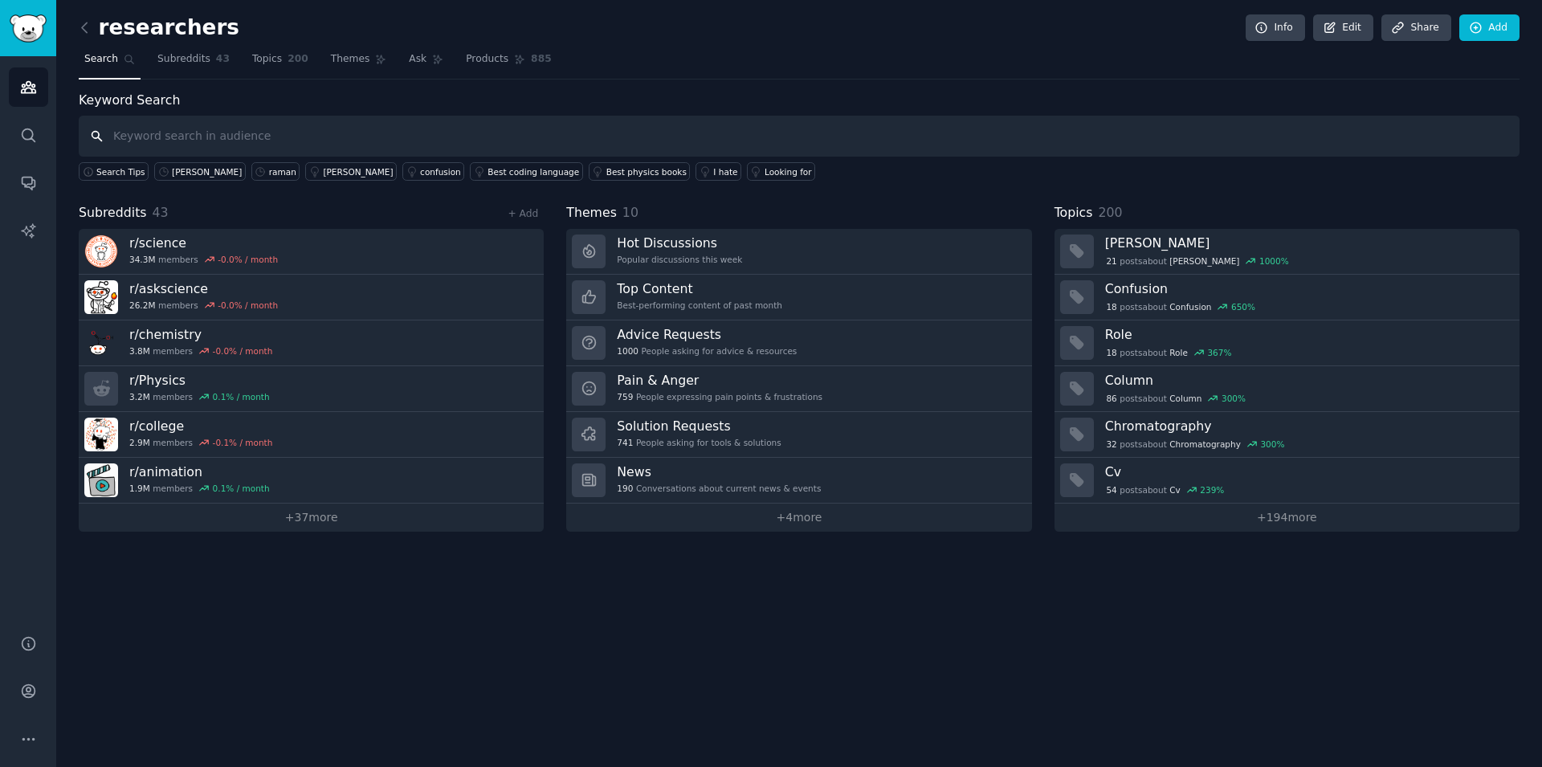
click at [234, 126] on input "text" at bounding box center [799, 136] width 1440 height 41
type input "xrd"
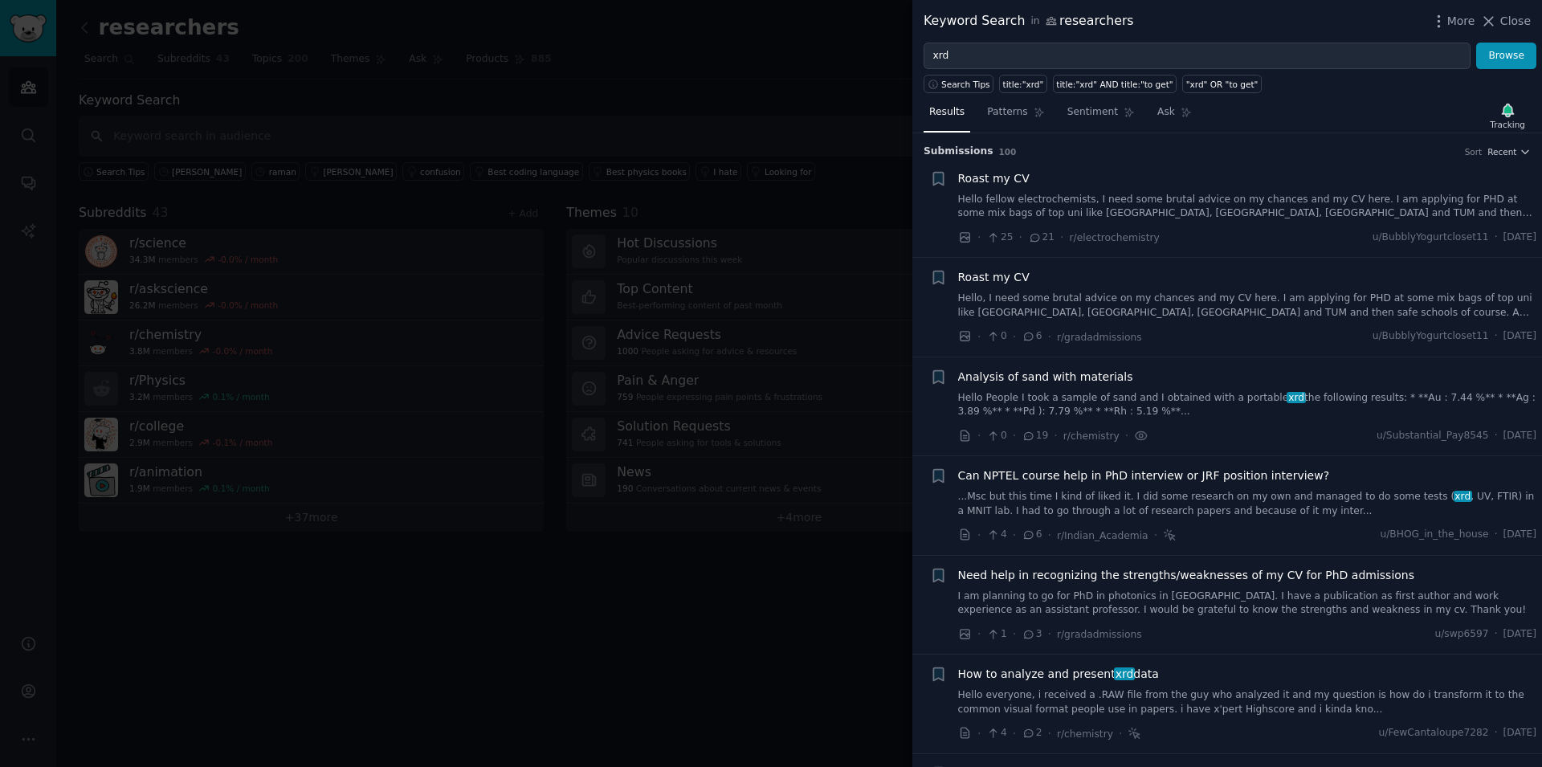
click at [769, 44] on div at bounding box center [771, 383] width 1542 height 767
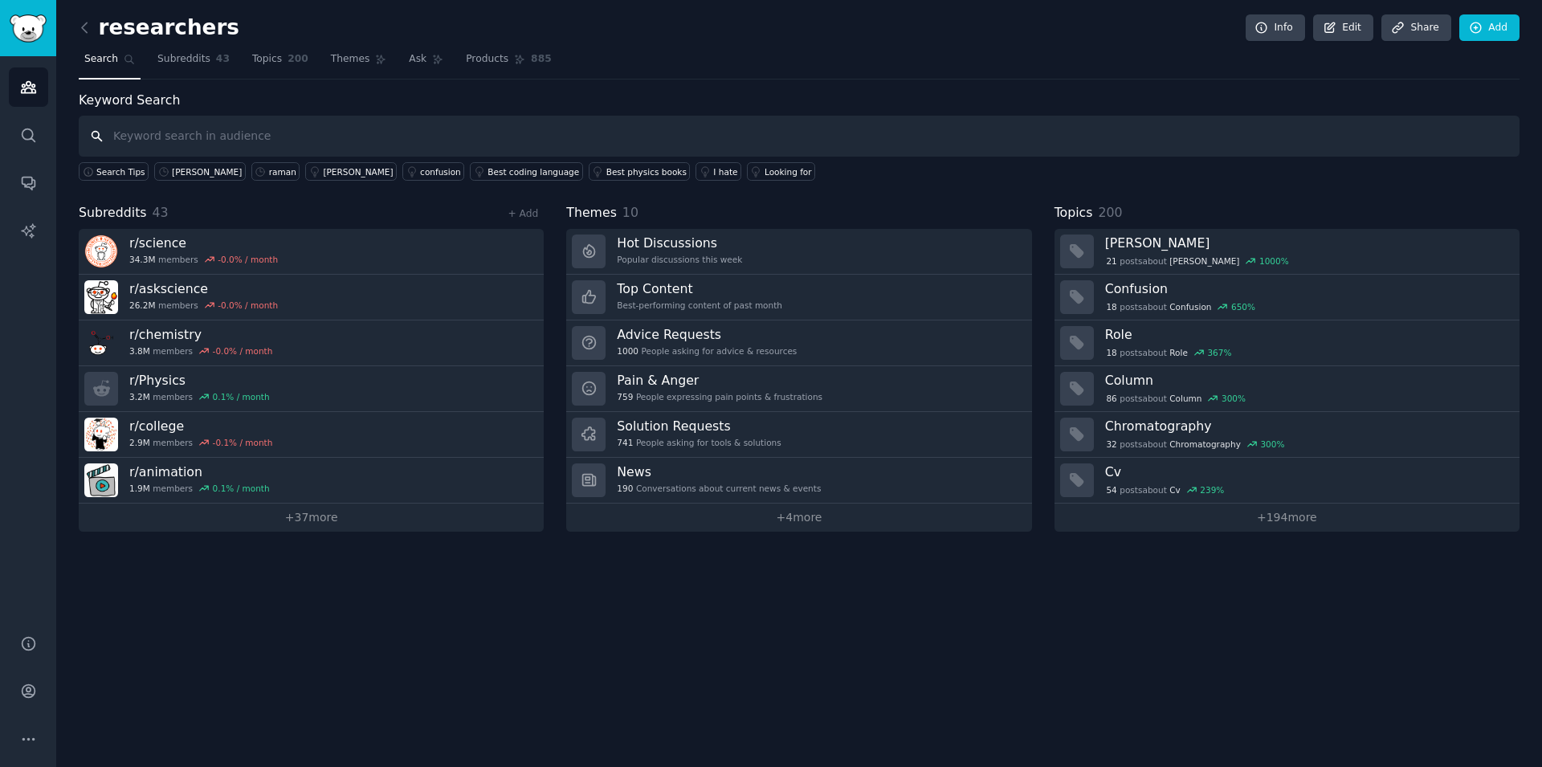
click at [158, 145] on input "text" at bounding box center [799, 136] width 1440 height 41
type input "project"
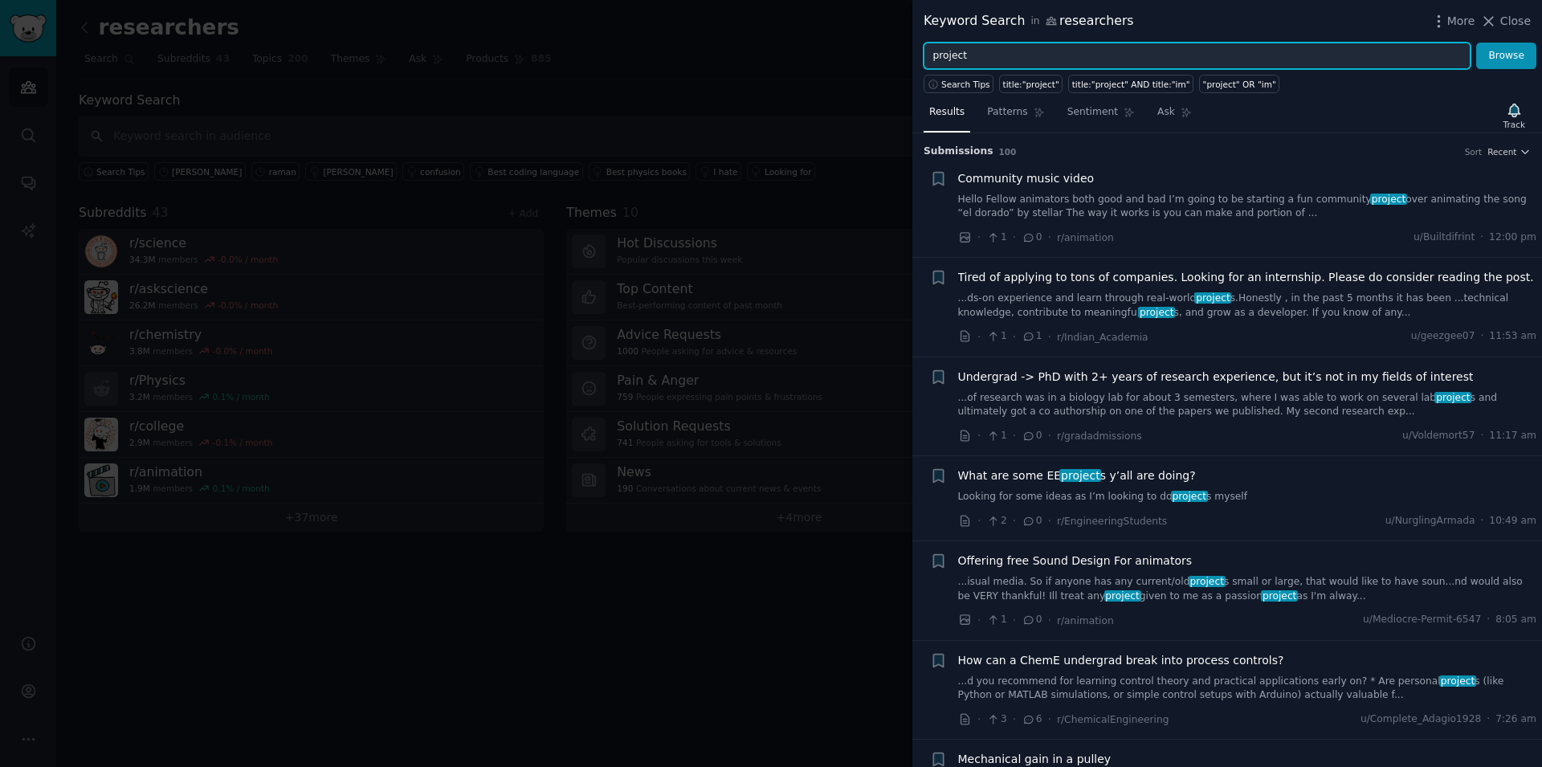
click at [964, 57] on input "project" at bounding box center [1196, 56] width 547 height 27
click at [931, 59] on input "project" at bounding box center [1196, 56] width 547 height 27
type input "final project"
click at [1476, 43] on button "Browse" at bounding box center [1506, 56] width 60 height 27
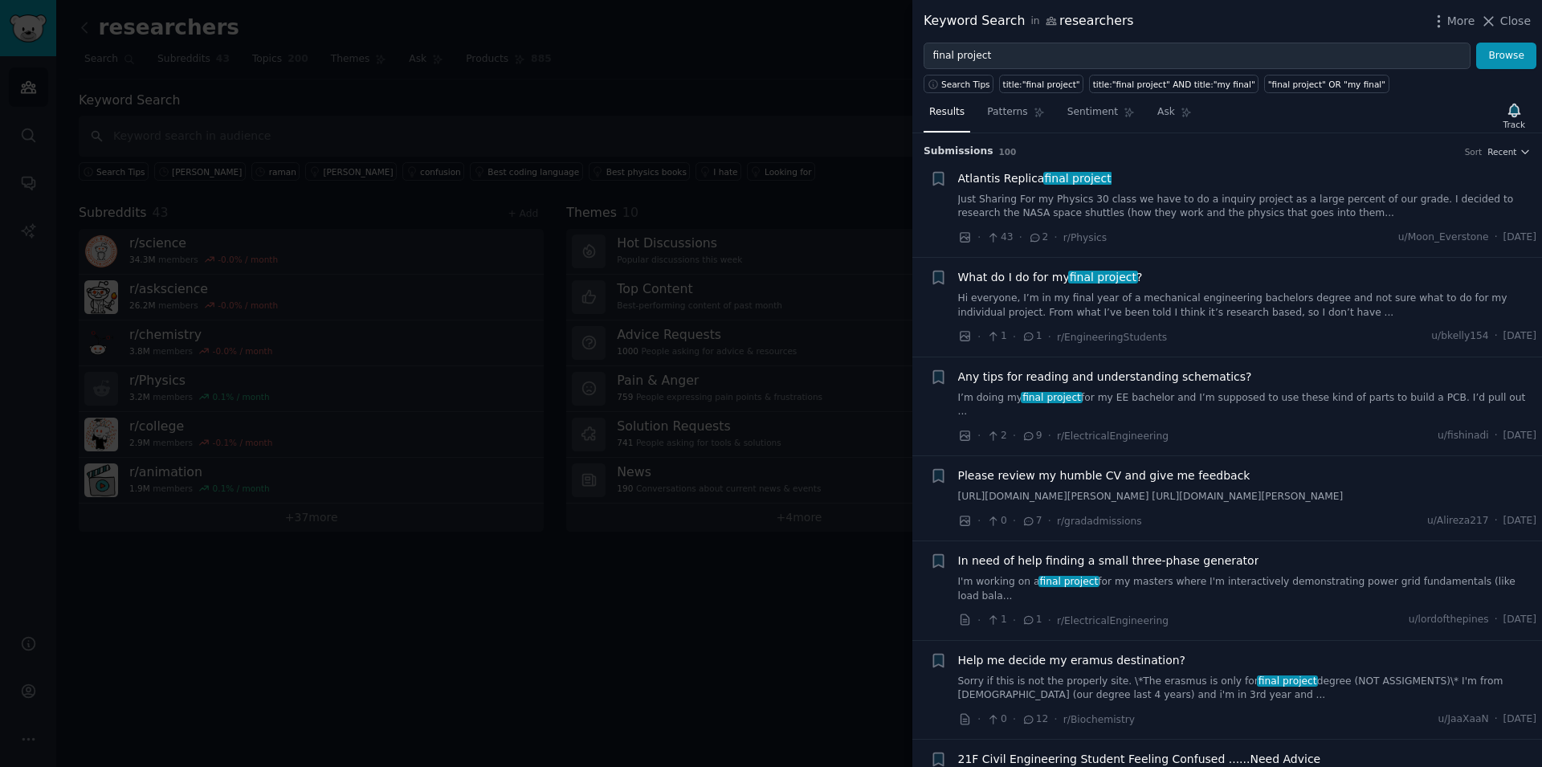
click at [1186, 320] on link "Hi everyone, I’m in my final year of a mechanical engineering bachelors degree …" at bounding box center [1247, 305] width 579 height 28
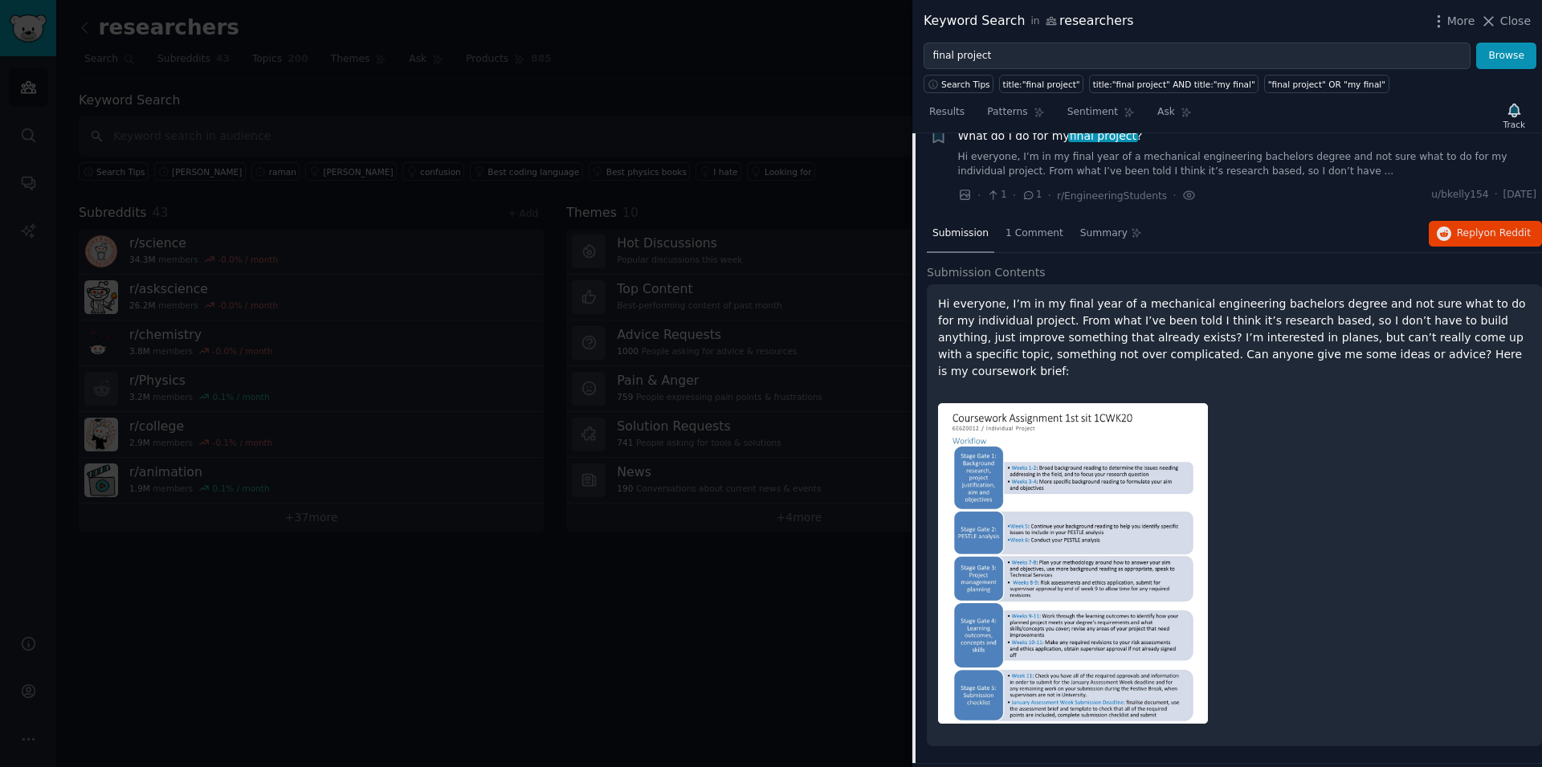
scroll to position [233, 0]
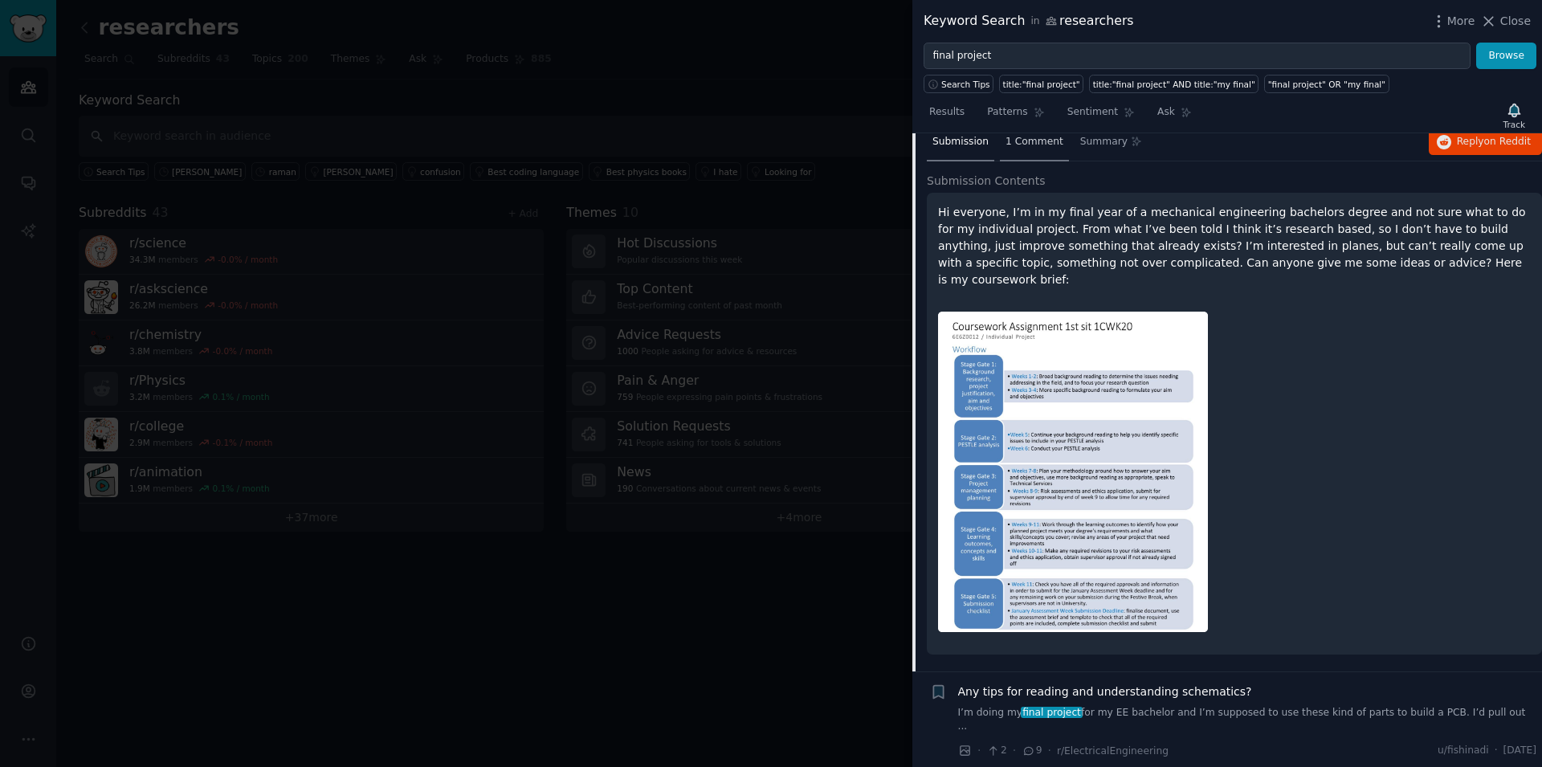
click at [1032, 149] on span "1 Comment" at bounding box center [1034, 142] width 58 height 14
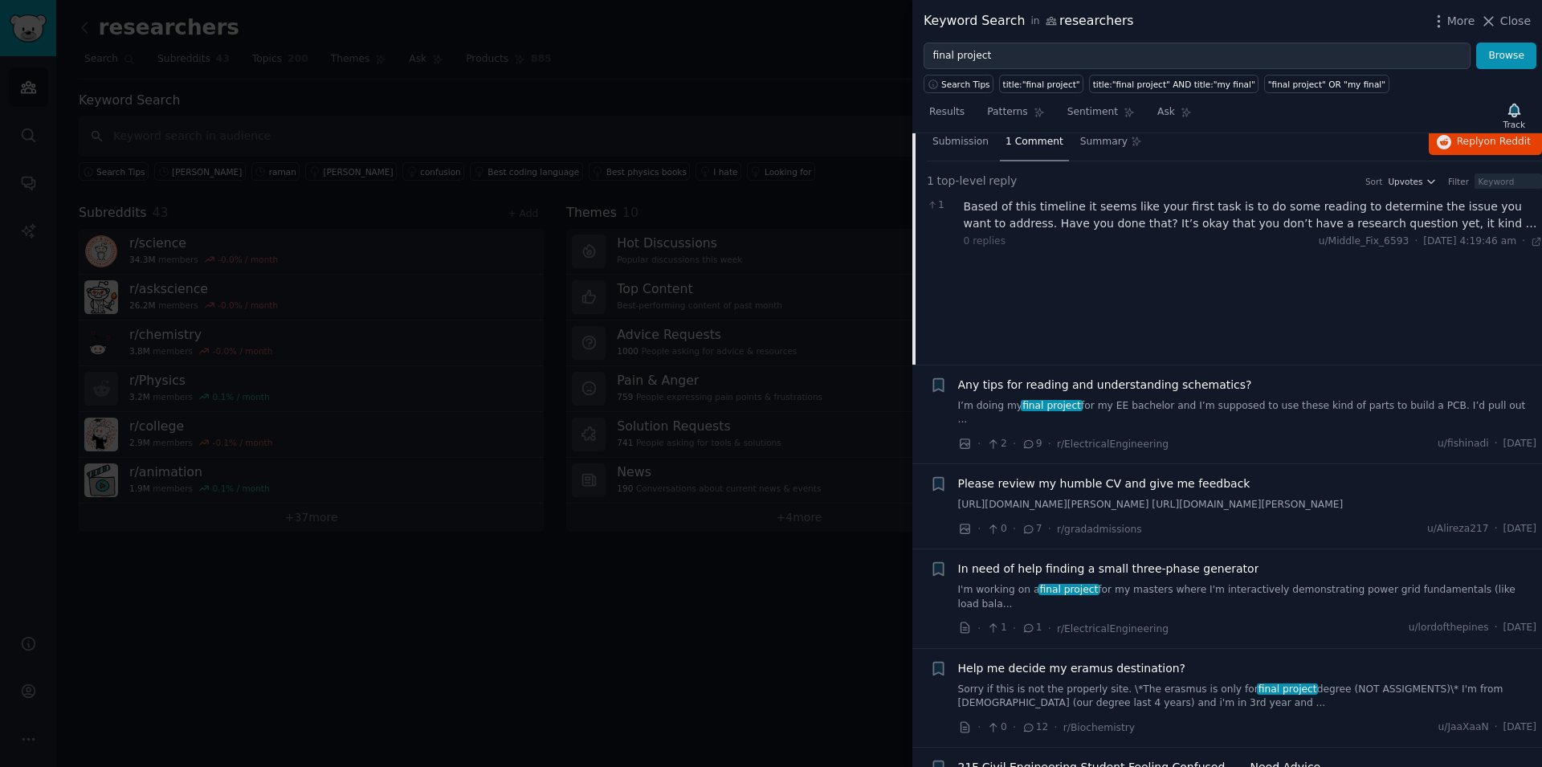
click at [1132, 232] on div "Based of this timeline it seems like your first task is to do some reading to d…" at bounding box center [1253, 215] width 579 height 34
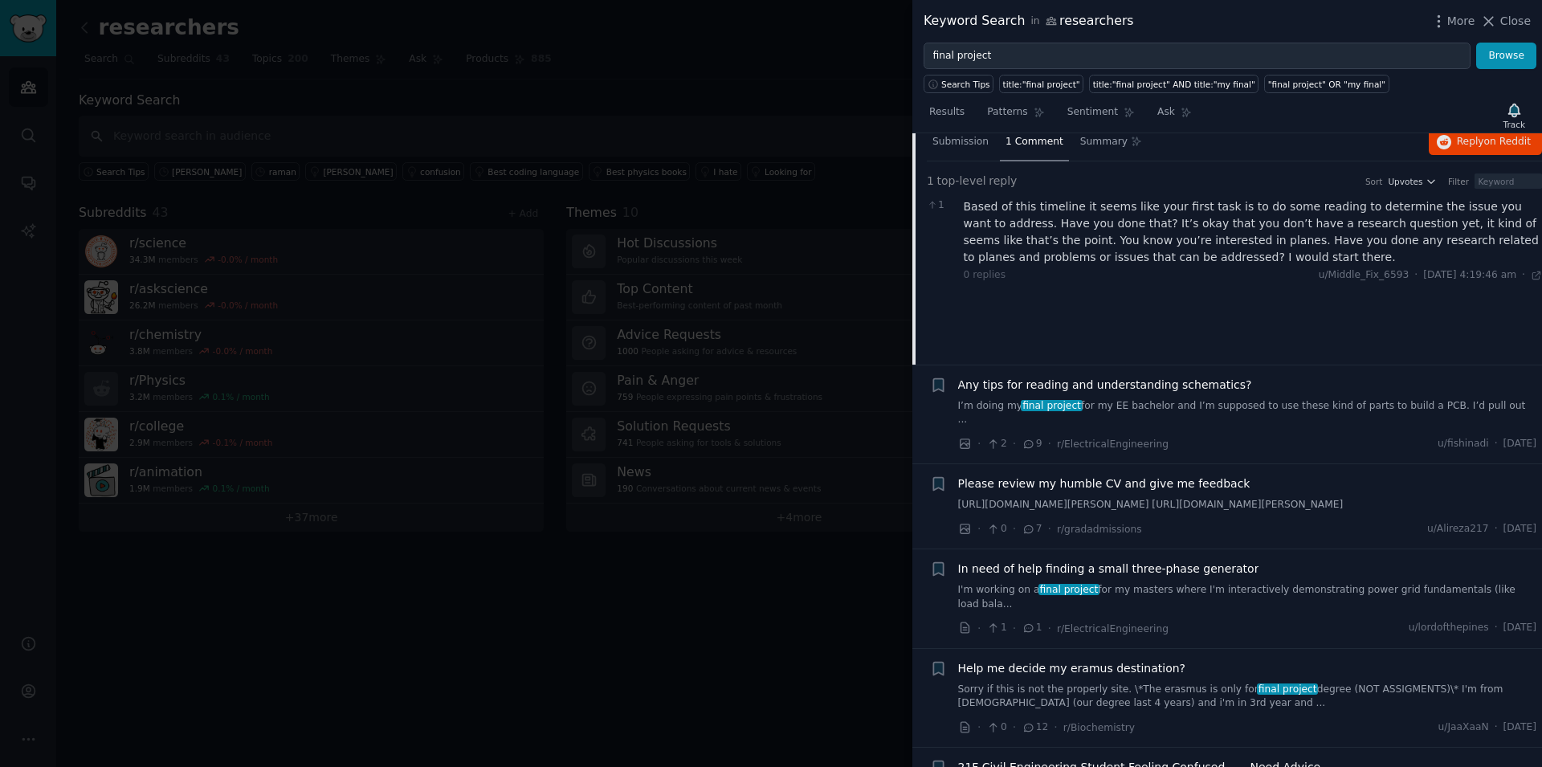
click at [1236, 262] on div "Based of this timeline it seems like your first task is to do some reading to d…" at bounding box center [1253, 231] width 579 height 67
click at [968, 149] on span "Submission" at bounding box center [960, 142] width 56 height 14
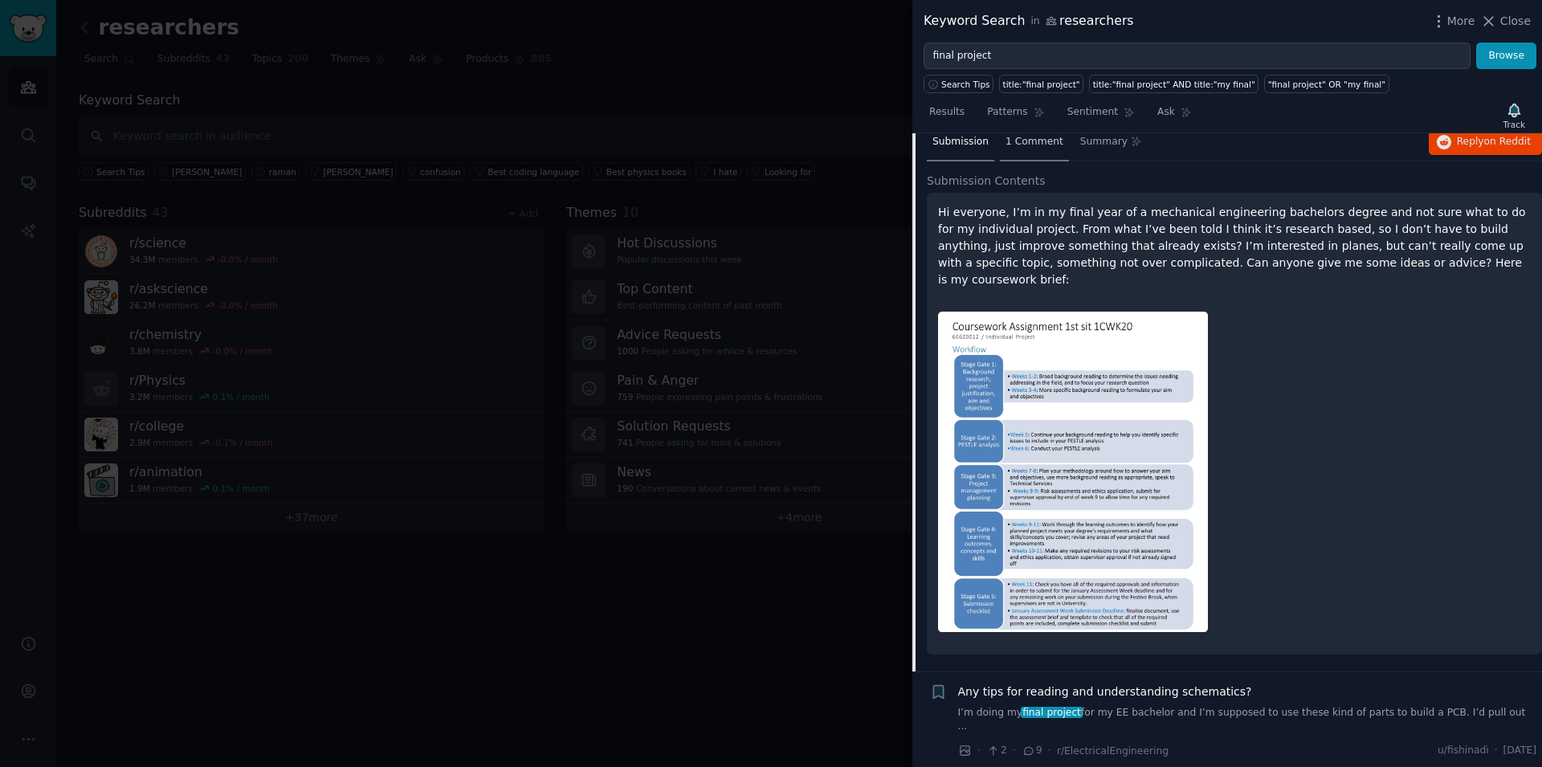
click at [1039, 149] on span "1 Comment" at bounding box center [1034, 142] width 58 height 14
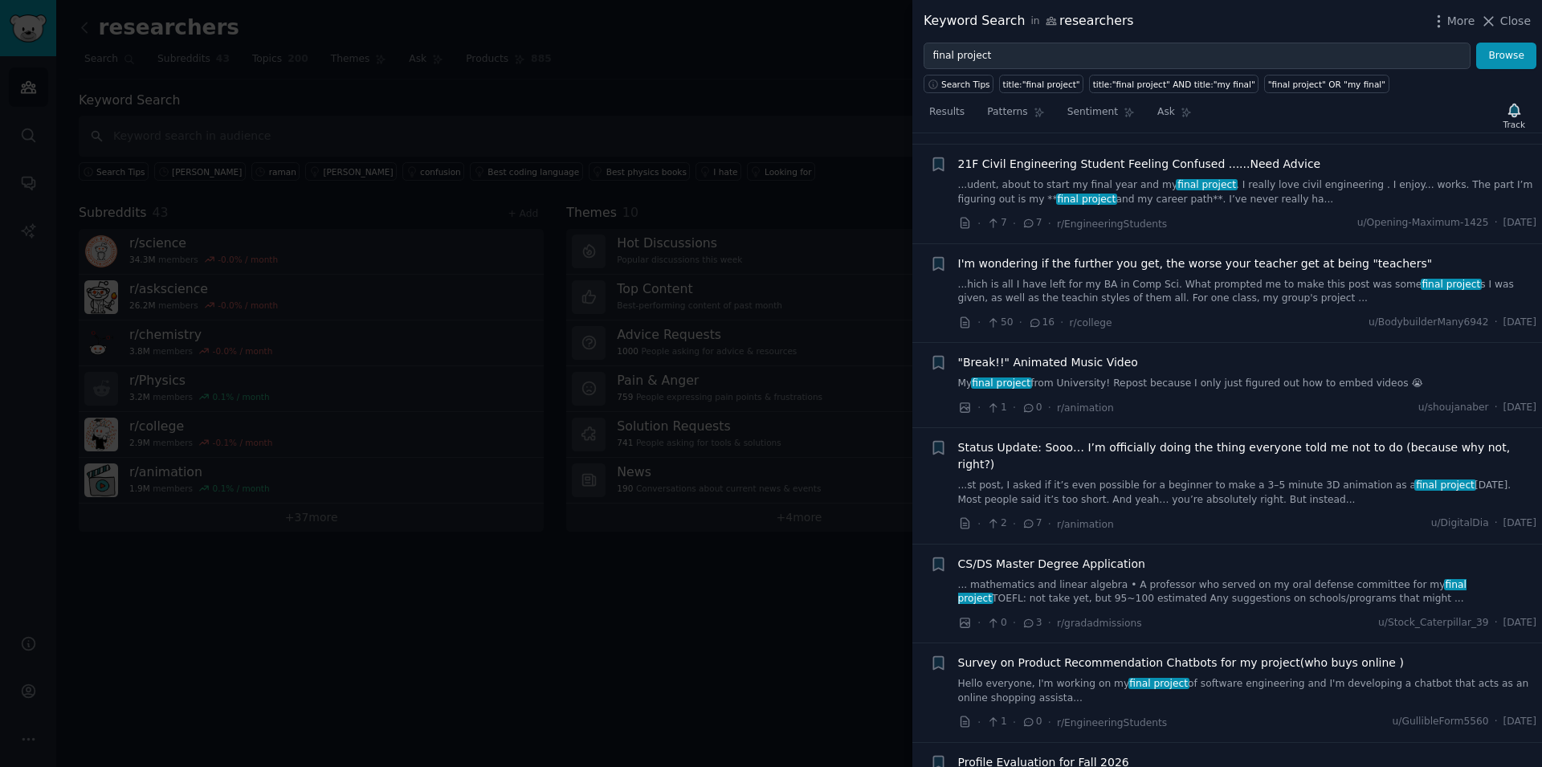
scroll to position [744, 0]
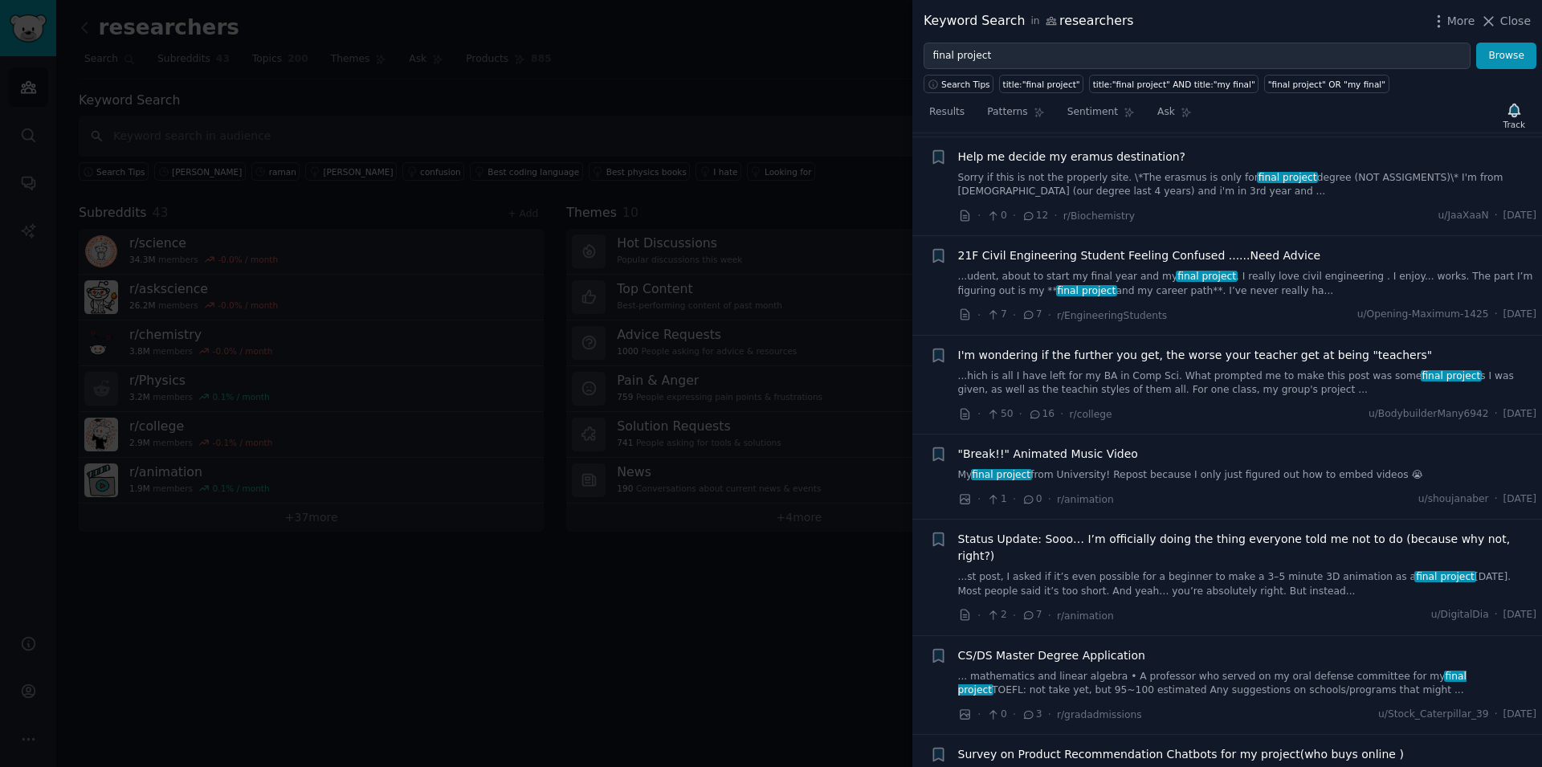
click at [777, 706] on div at bounding box center [771, 383] width 1542 height 767
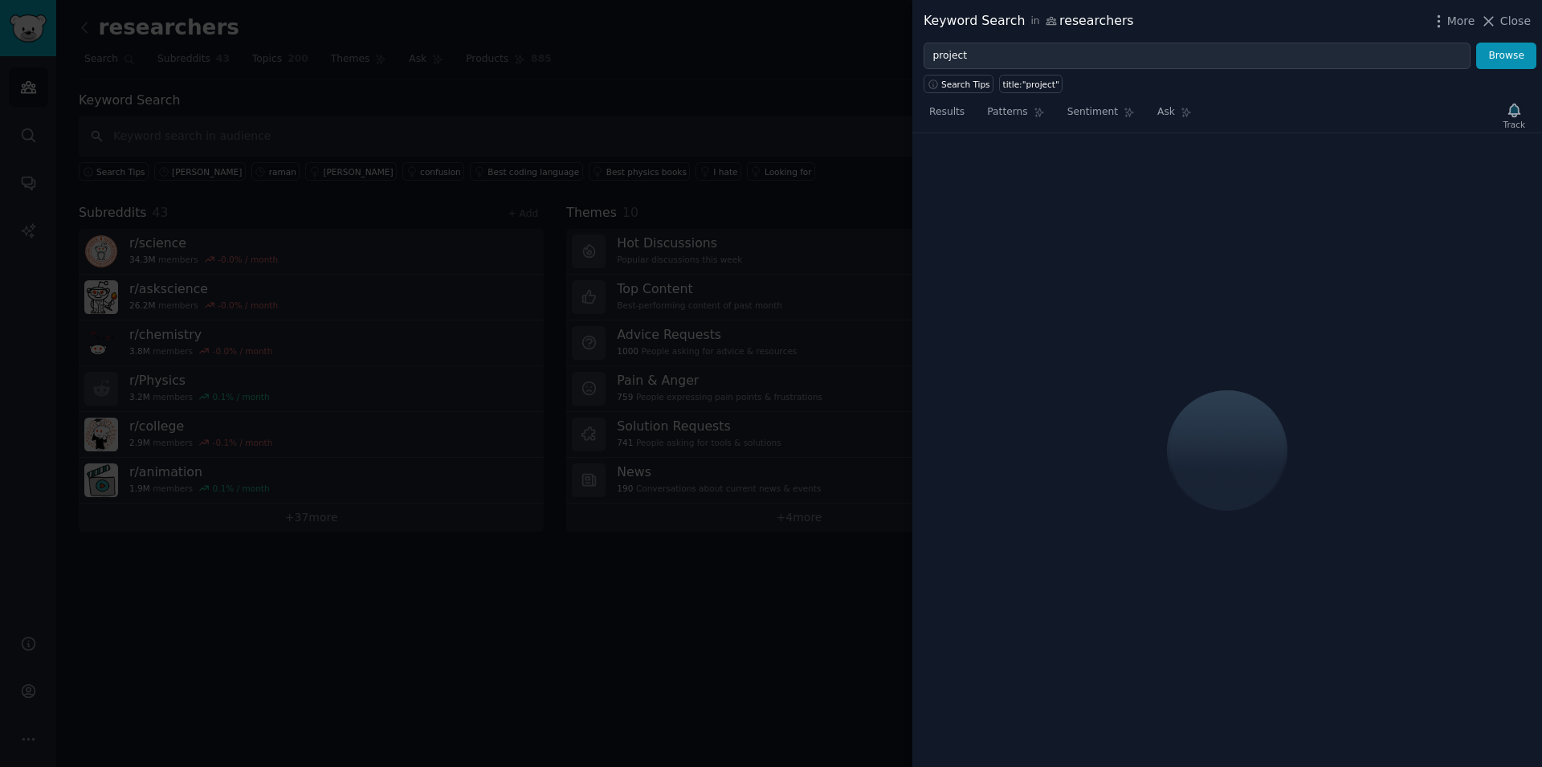
click at [809, 61] on div at bounding box center [771, 383] width 1542 height 767
